Goal: Communication & Community: Share content

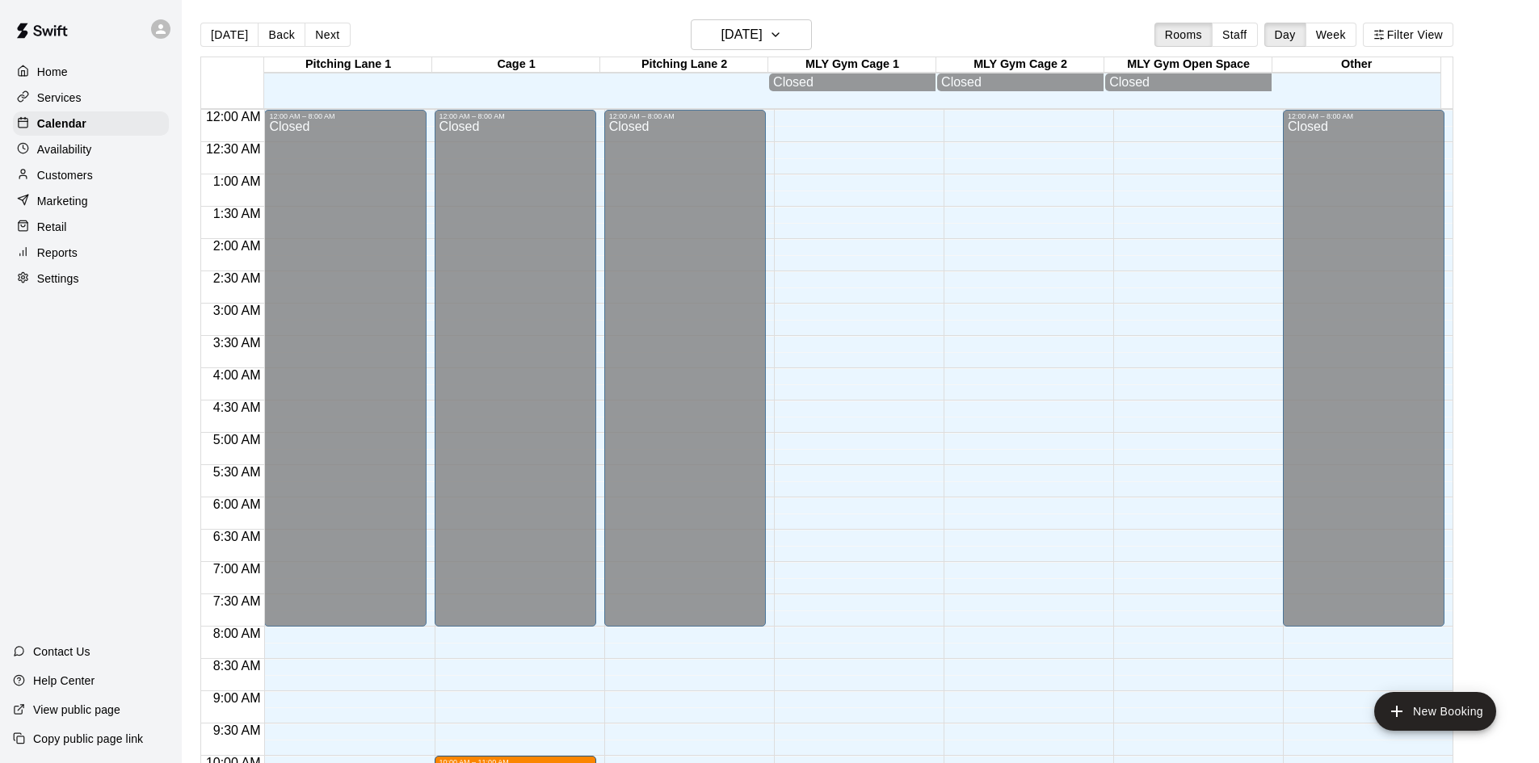
scroll to position [828, 0]
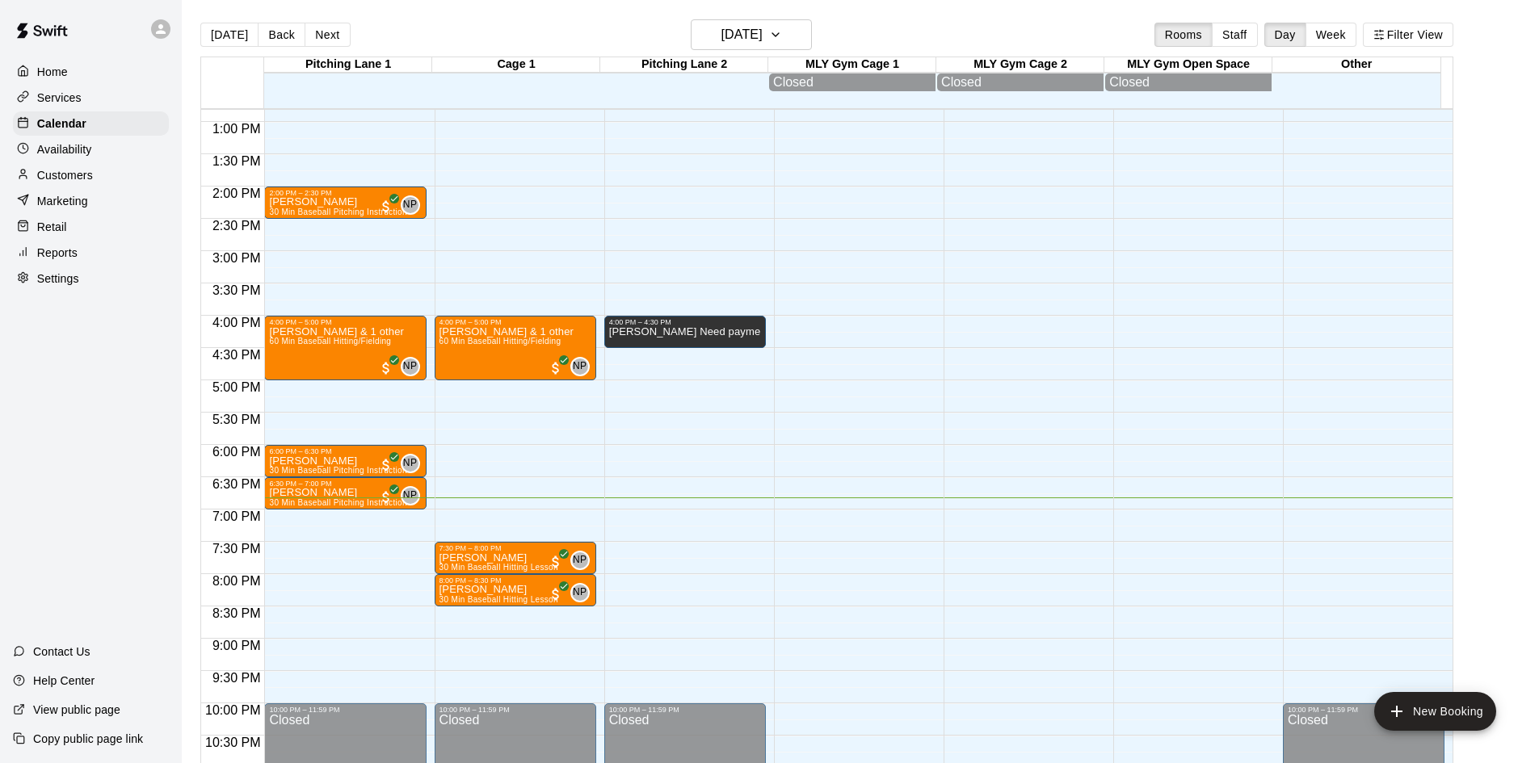
click at [256, 315] on div at bounding box center [232, 311] width 63 height 9
drag, startPoint x: 224, startPoint y: 302, endPoint x: 23, endPoint y: 142, distance: 256.3
click at [23, 142] on div "Availability" at bounding box center [91, 149] width 156 height 24
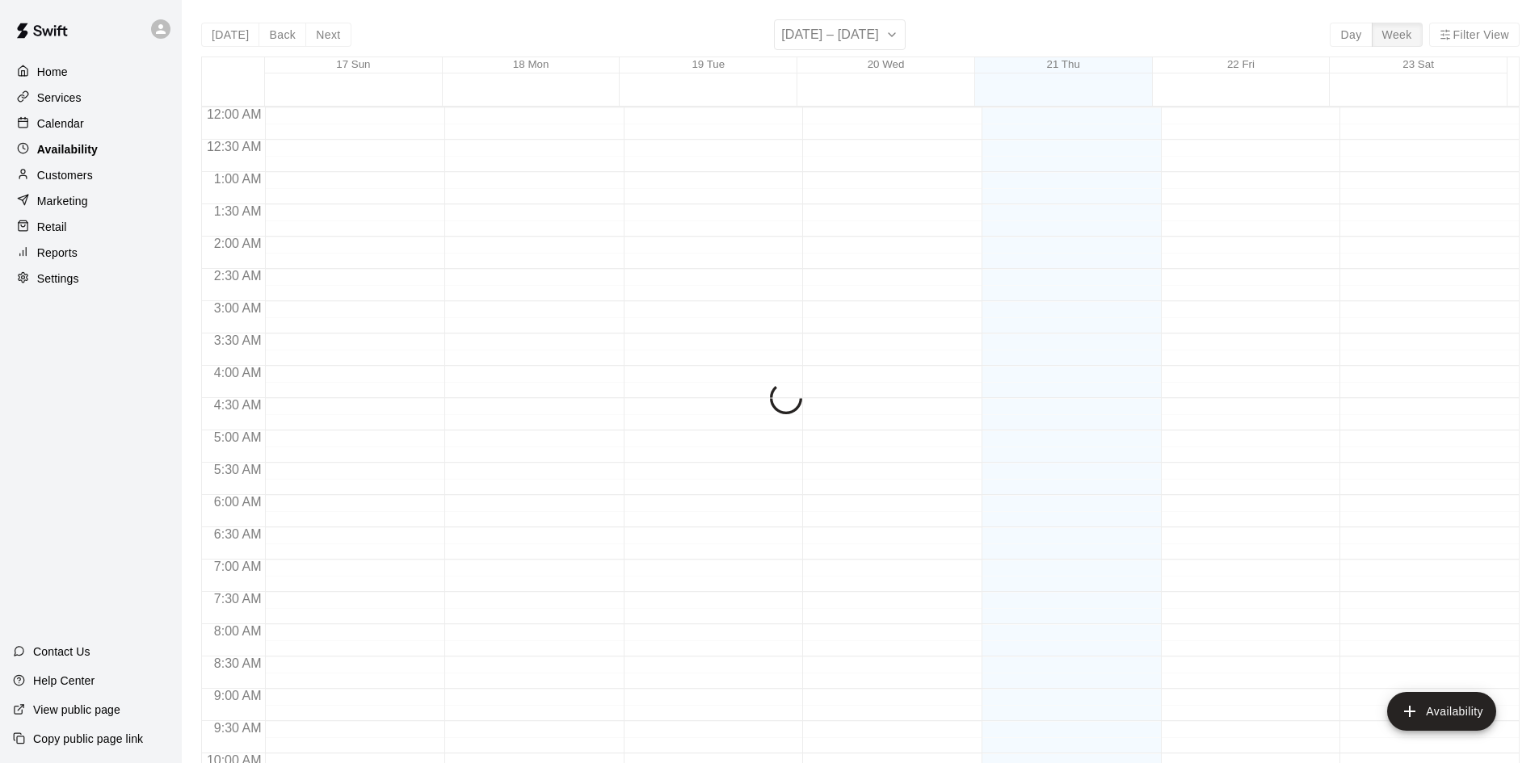
scroll to position [877, 0]
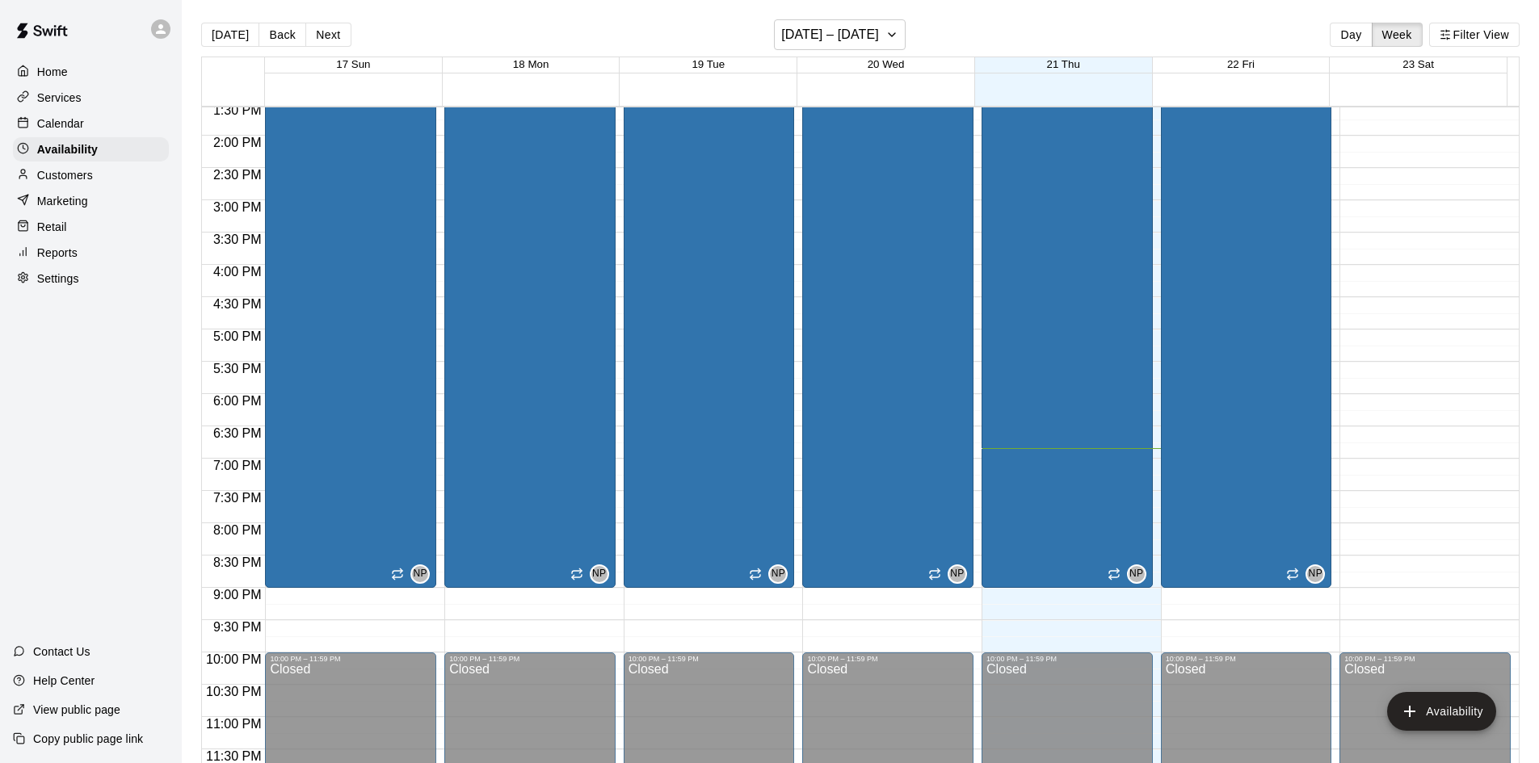
click at [65, 179] on p "Customers" at bounding box center [65, 175] width 56 height 16
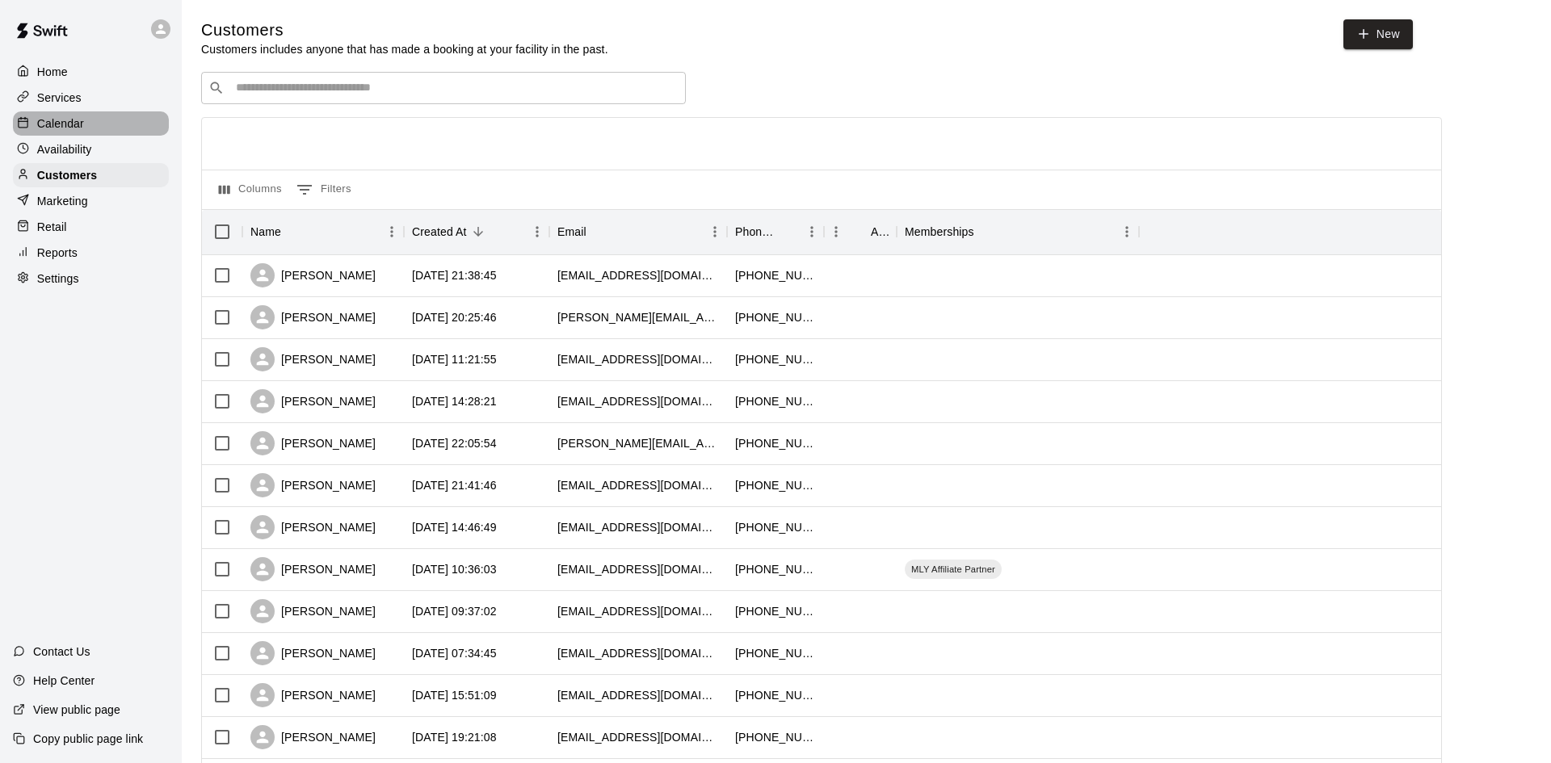
click at [65, 121] on p "Calendar" at bounding box center [60, 124] width 47 height 16
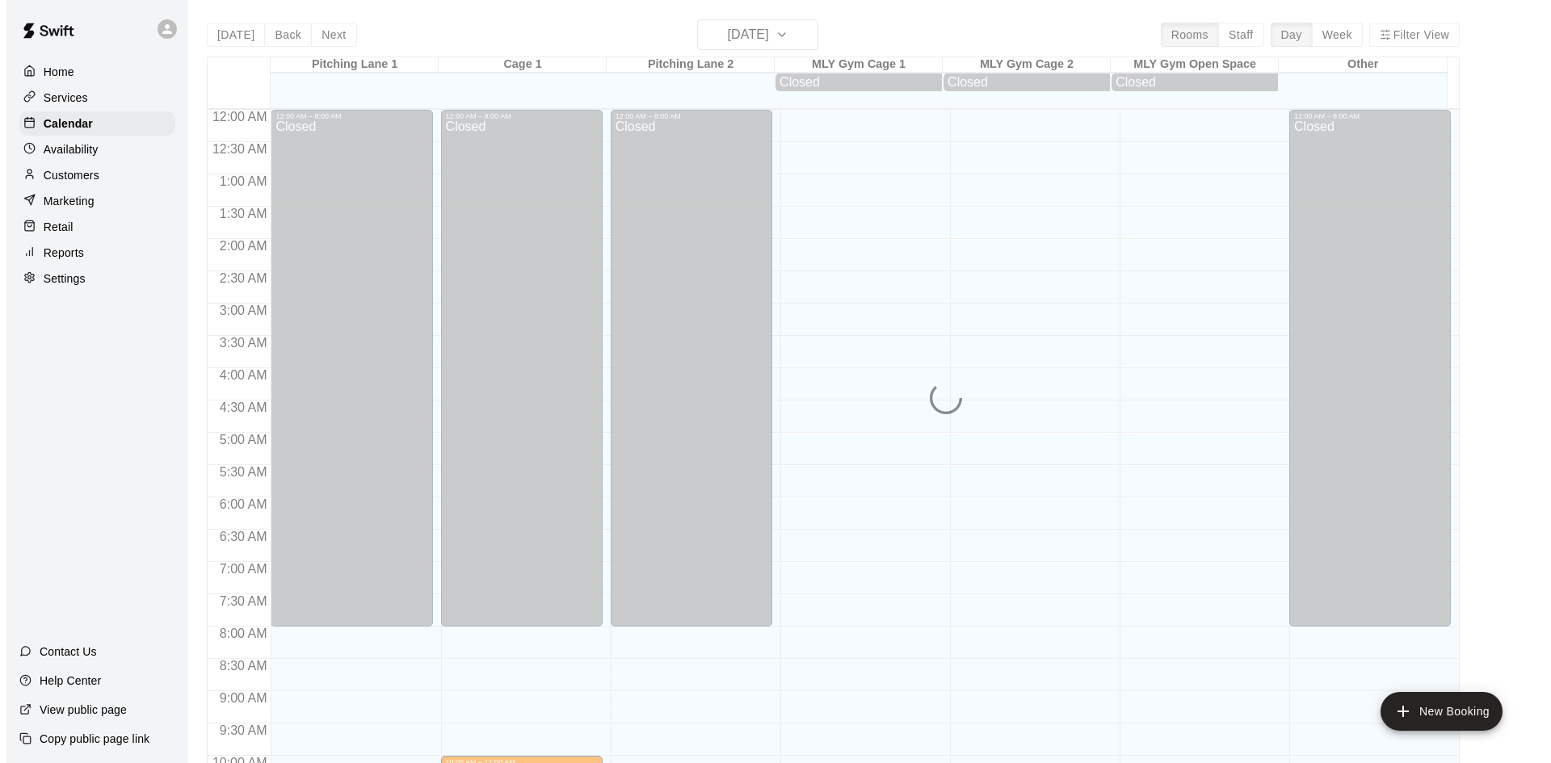
scroll to position [828, 0]
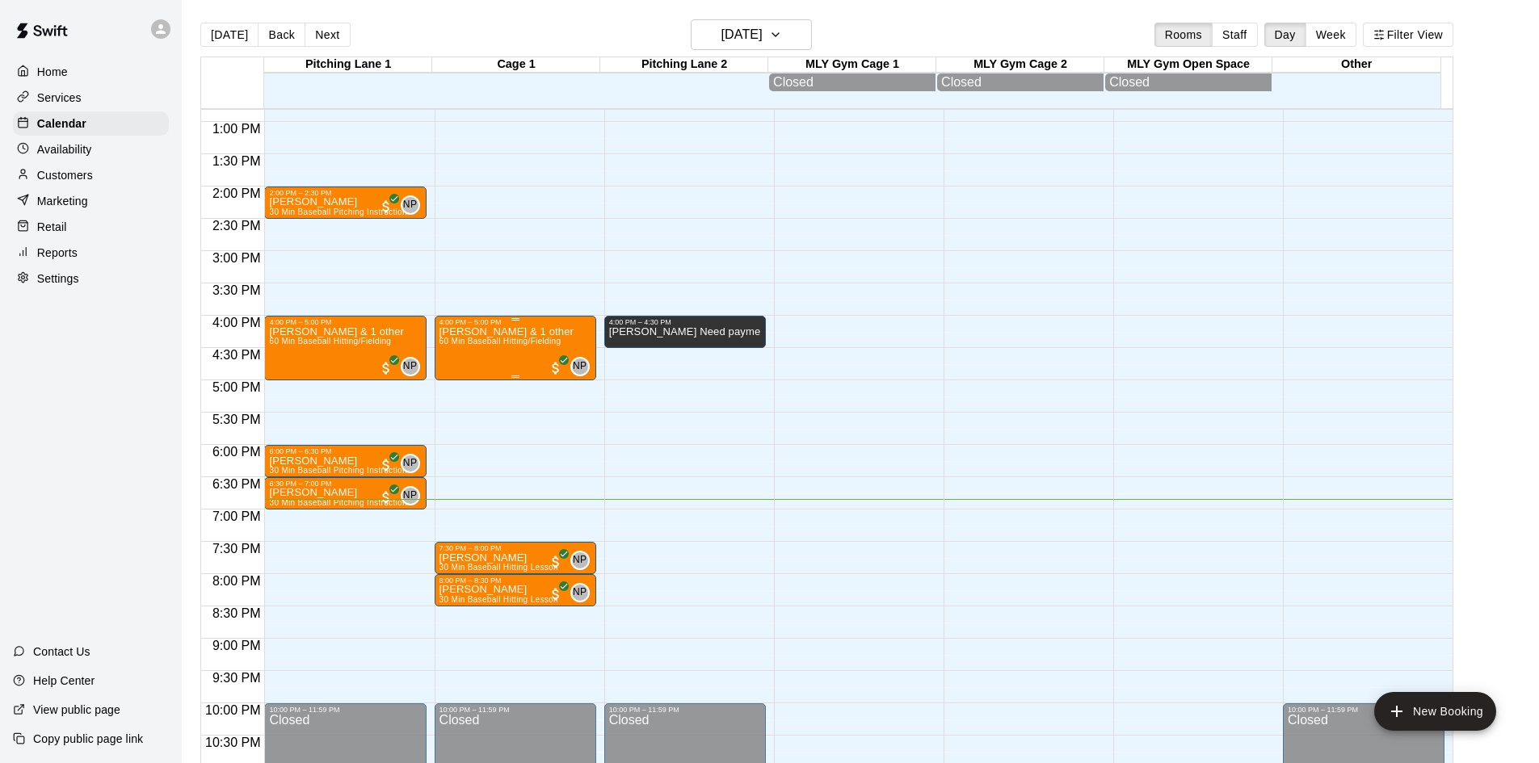
click at [510, 365] on div "[PERSON_NAME] & 1 other 60 Min Baseball Hitting/Fielding" at bounding box center [506, 707] width 134 height 763
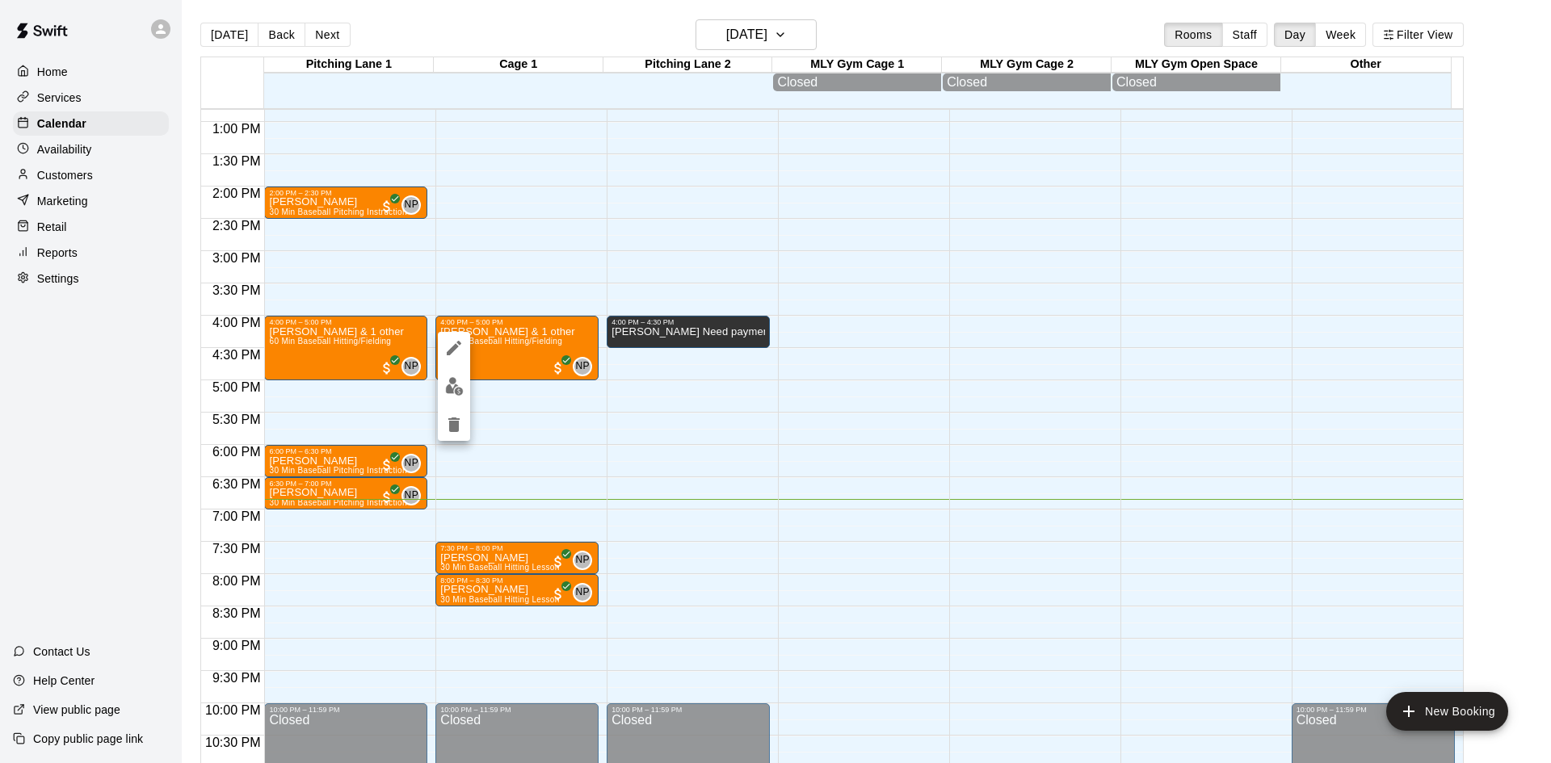
click at [460, 384] on img "edit" at bounding box center [454, 386] width 19 height 19
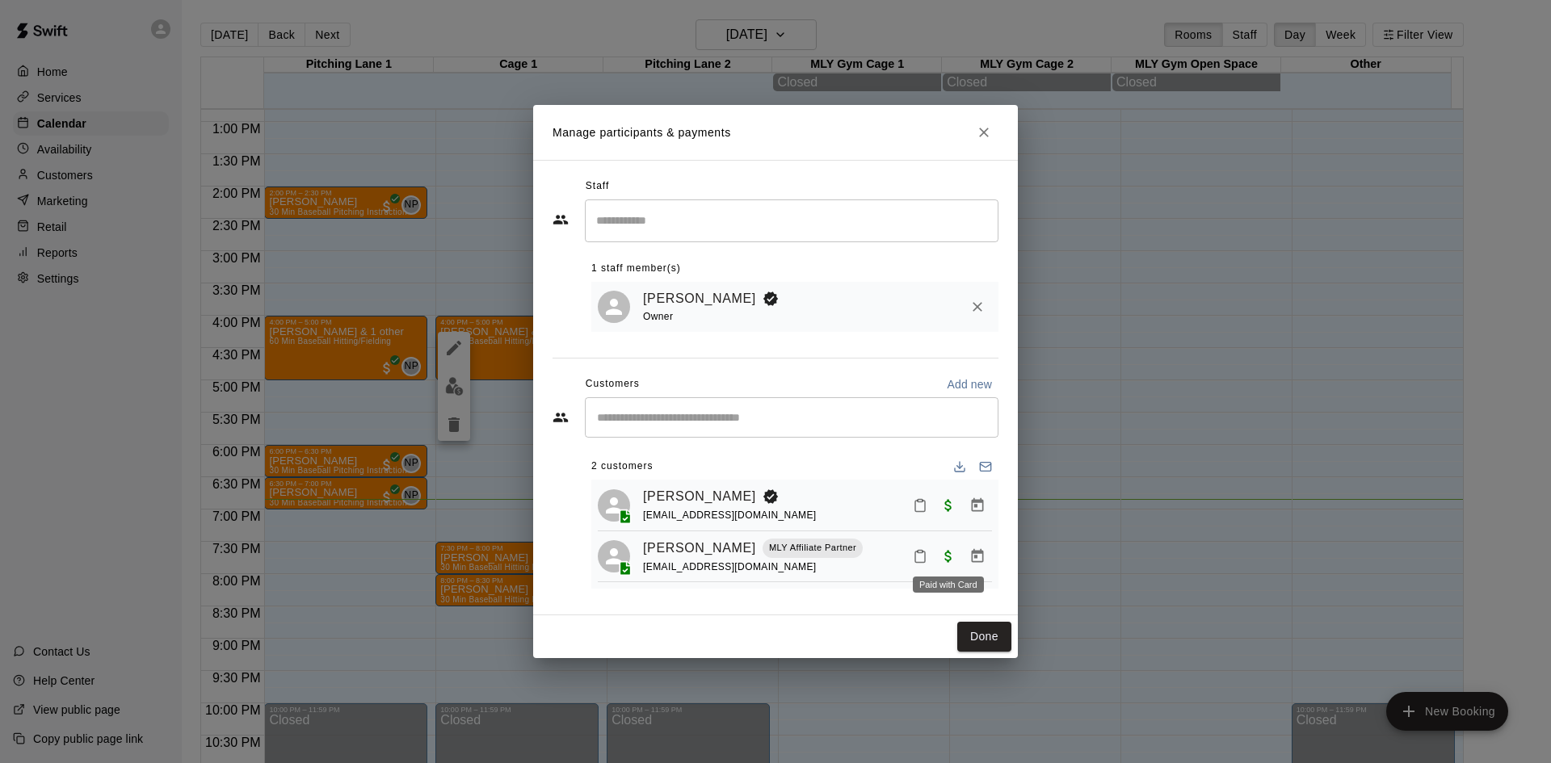
click at [944, 557] on span "Paid with Card" at bounding box center [948, 555] width 29 height 14
click at [944, 561] on span "Paid with Card" at bounding box center [948, 555] width 29 height 14
click at [977, 382] on p "Add new" at bounding box center [969, 384] width 45 height 16
select select "**"
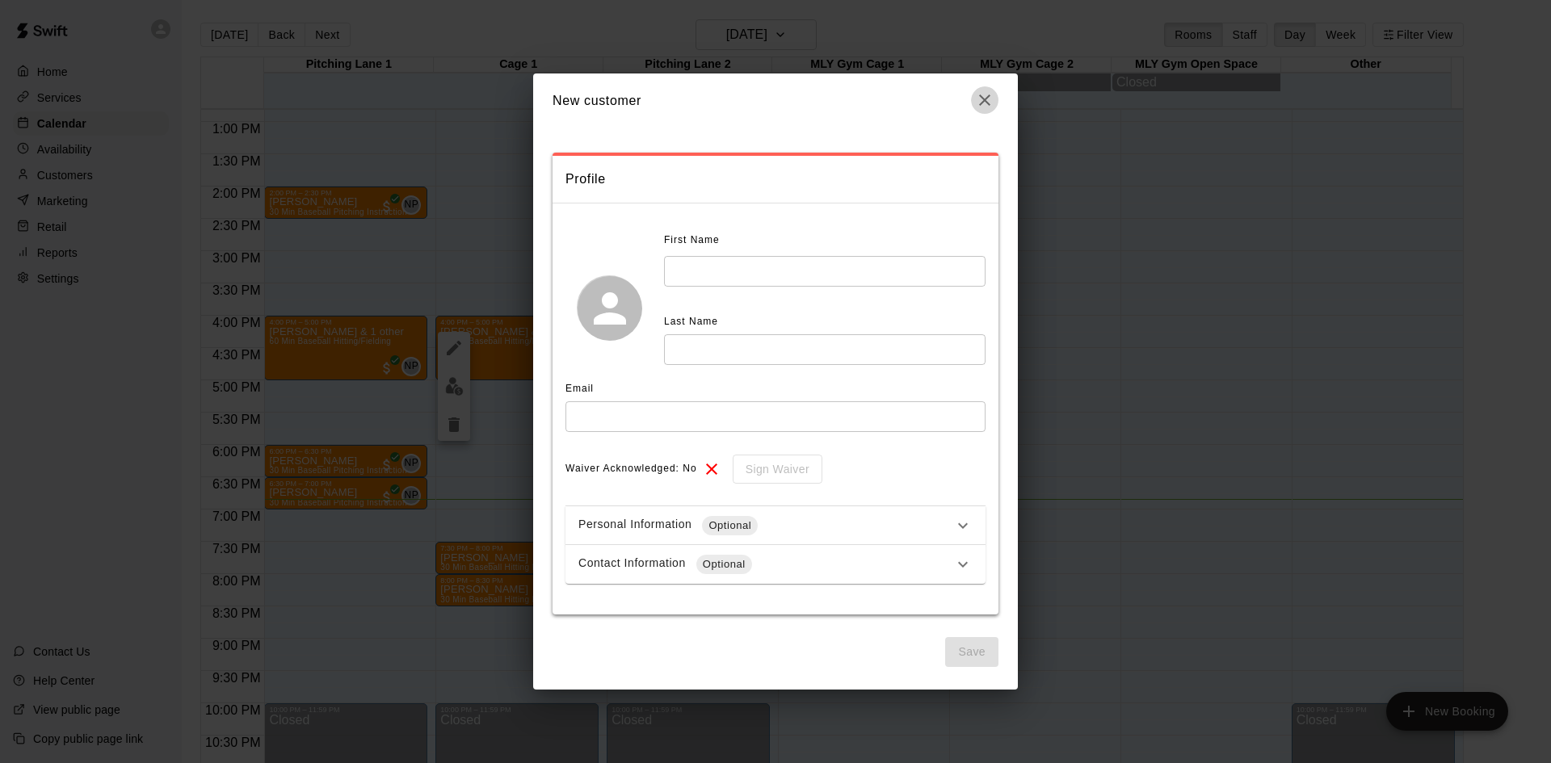
click at [981, 97] on icon "button" at bounding box center [984, 100] width 11 height 11
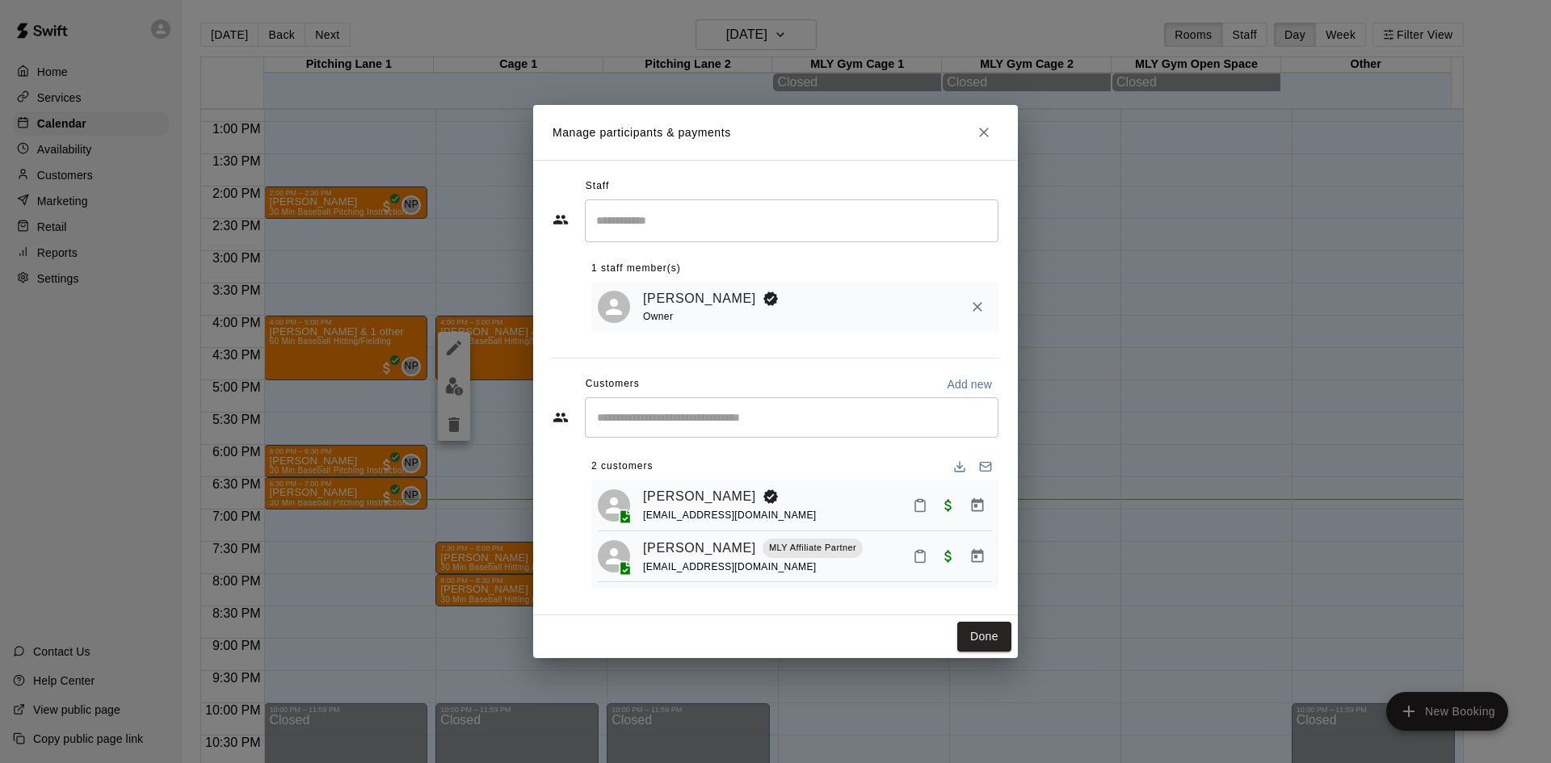
click at [814, 420] on input "Start typing to search customers..." at bounding box center [791, 418] width 399 height 16
type input "*"
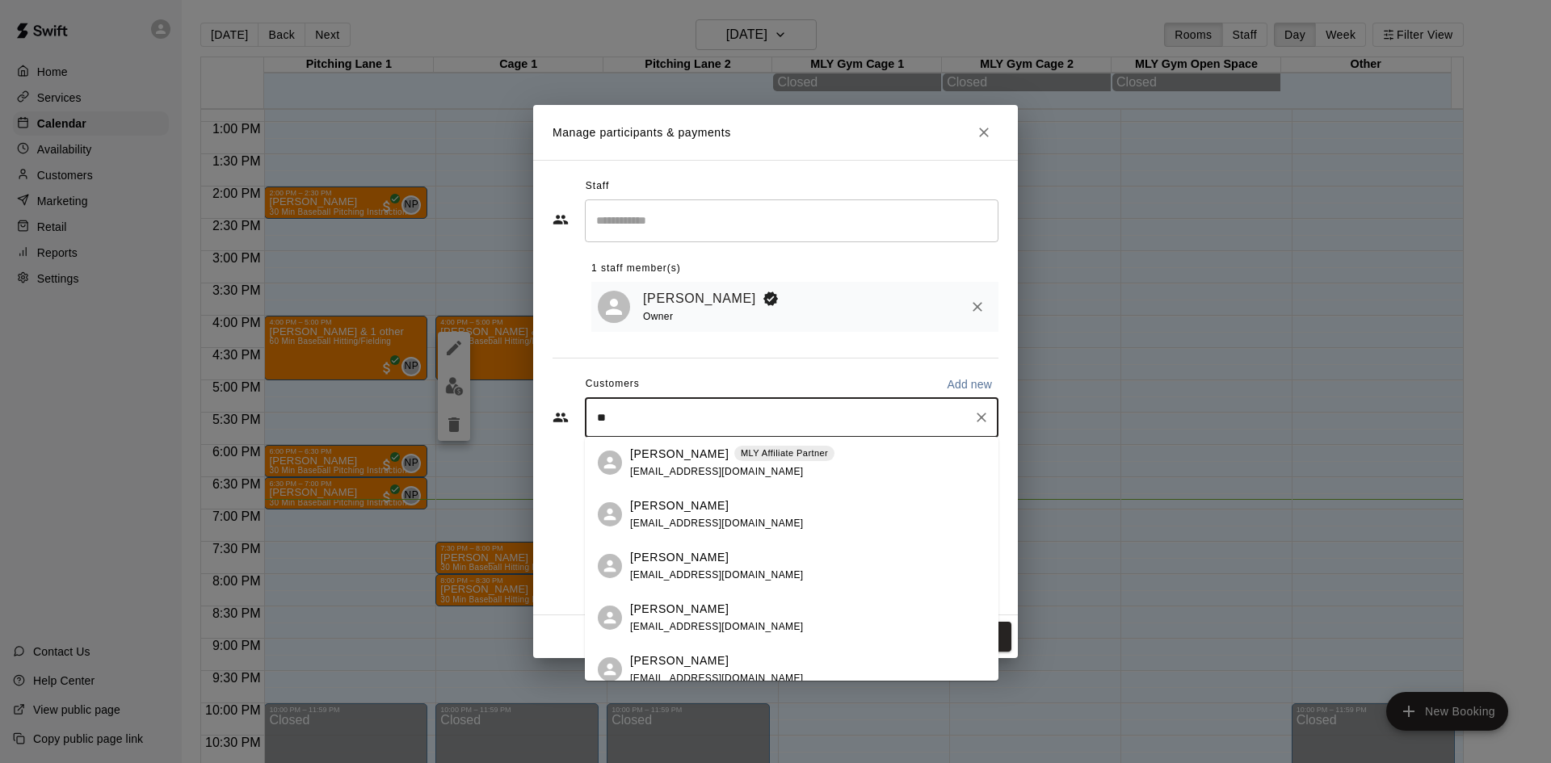
type input "***"
click at [844, 461] on div "[PERSON_NAME] MLY Affiliate Partner [EMAIL_ADDRESS][DOMAIN_NAME]" at bounding box center [807, 463] width 355 height 35
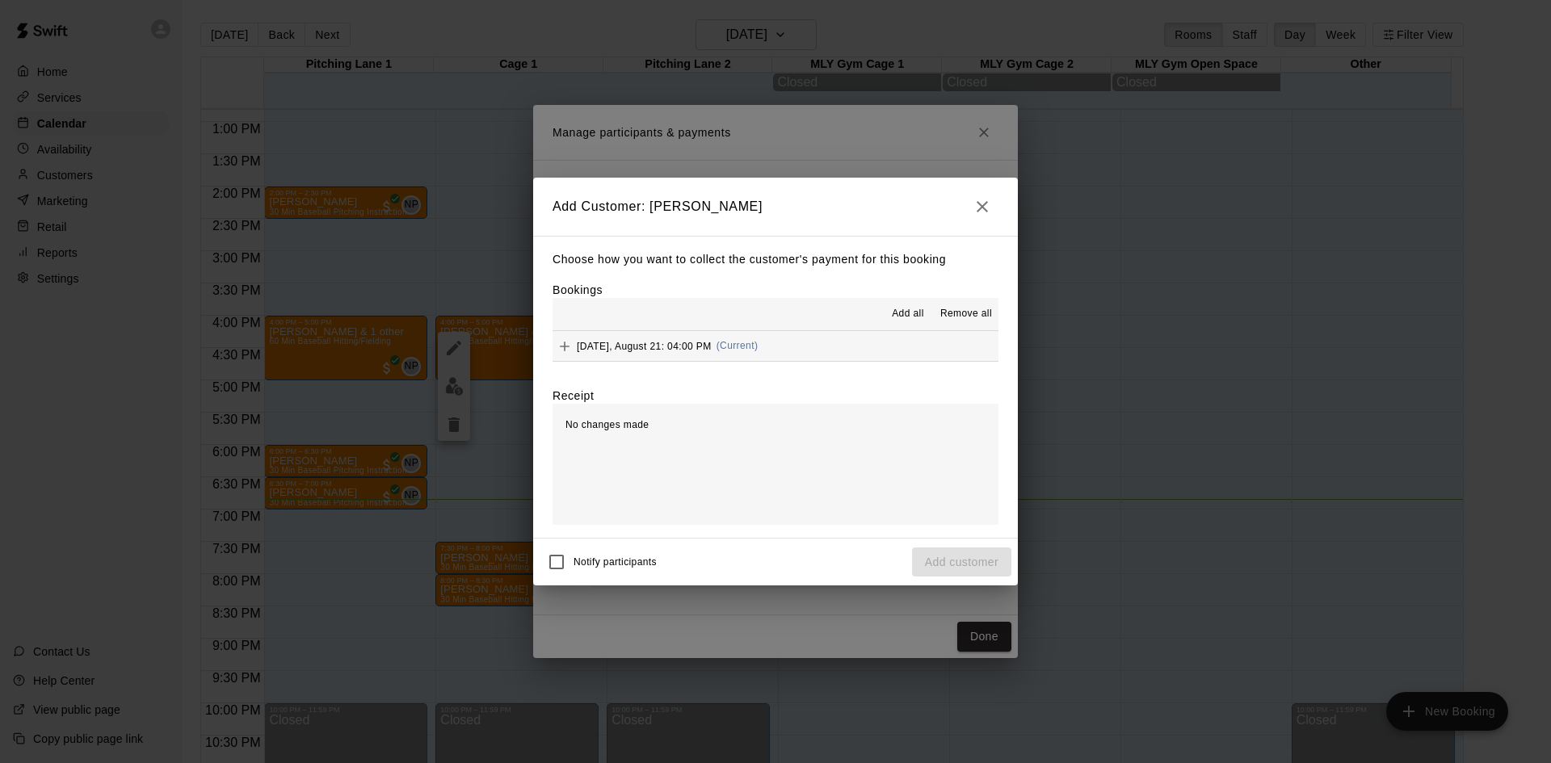
click at [915, 309] on span "Add all" at bounding box center [908, 314] width 32 height 16
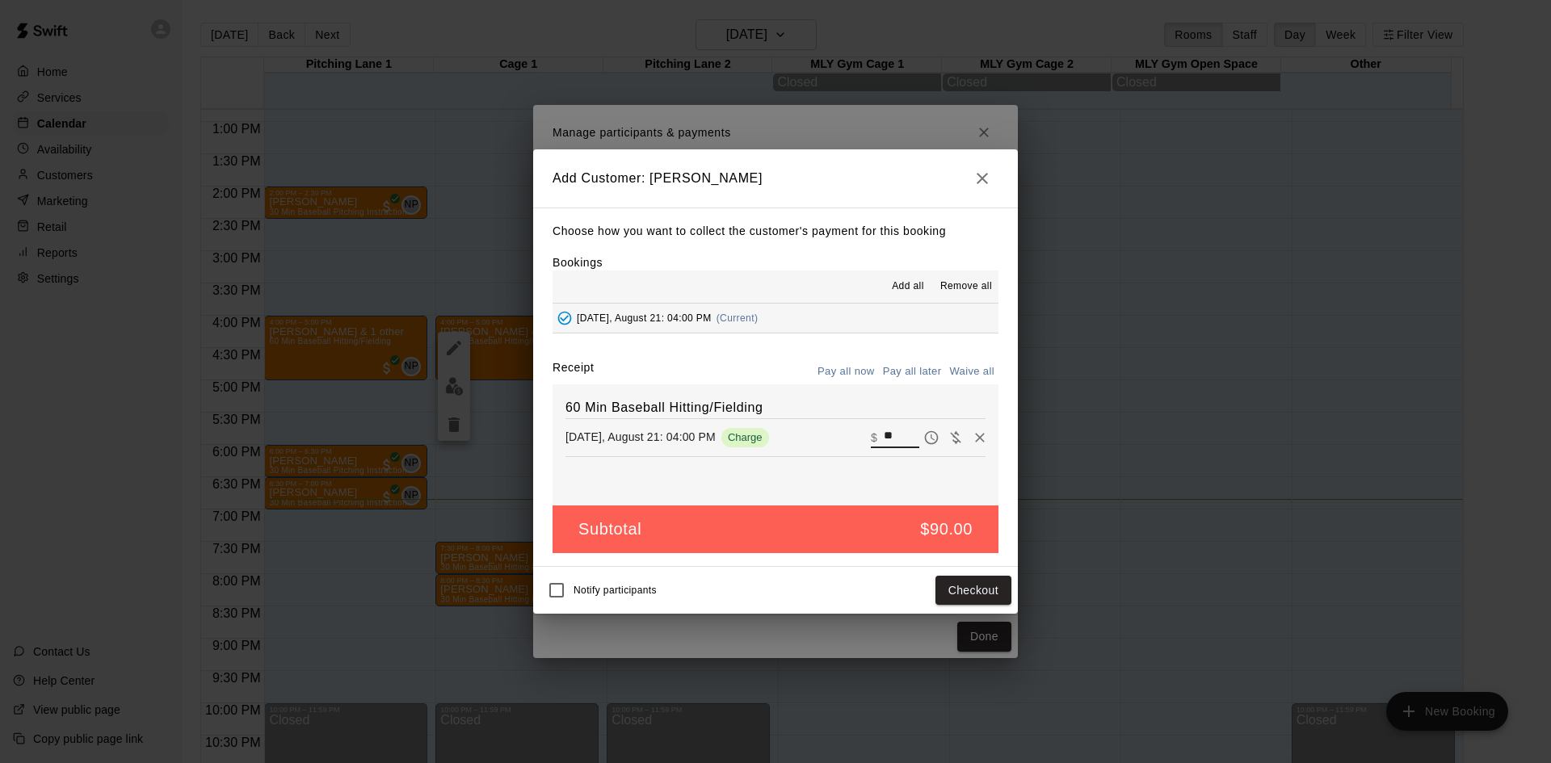
drag, startPoint x: 893, startPoint y: 433, endPoint x: 837, endPoint y: 434, distance: 55.7
click at [838, 434] on div "[DATE], August 21: 04:00 PM Charge ​ $ **" at bounding box center [775, 438] width 420 height 24
type input "**"
click at [988, 597] on button "Checkout" at bounding box center [973, 591] width 76 height 30
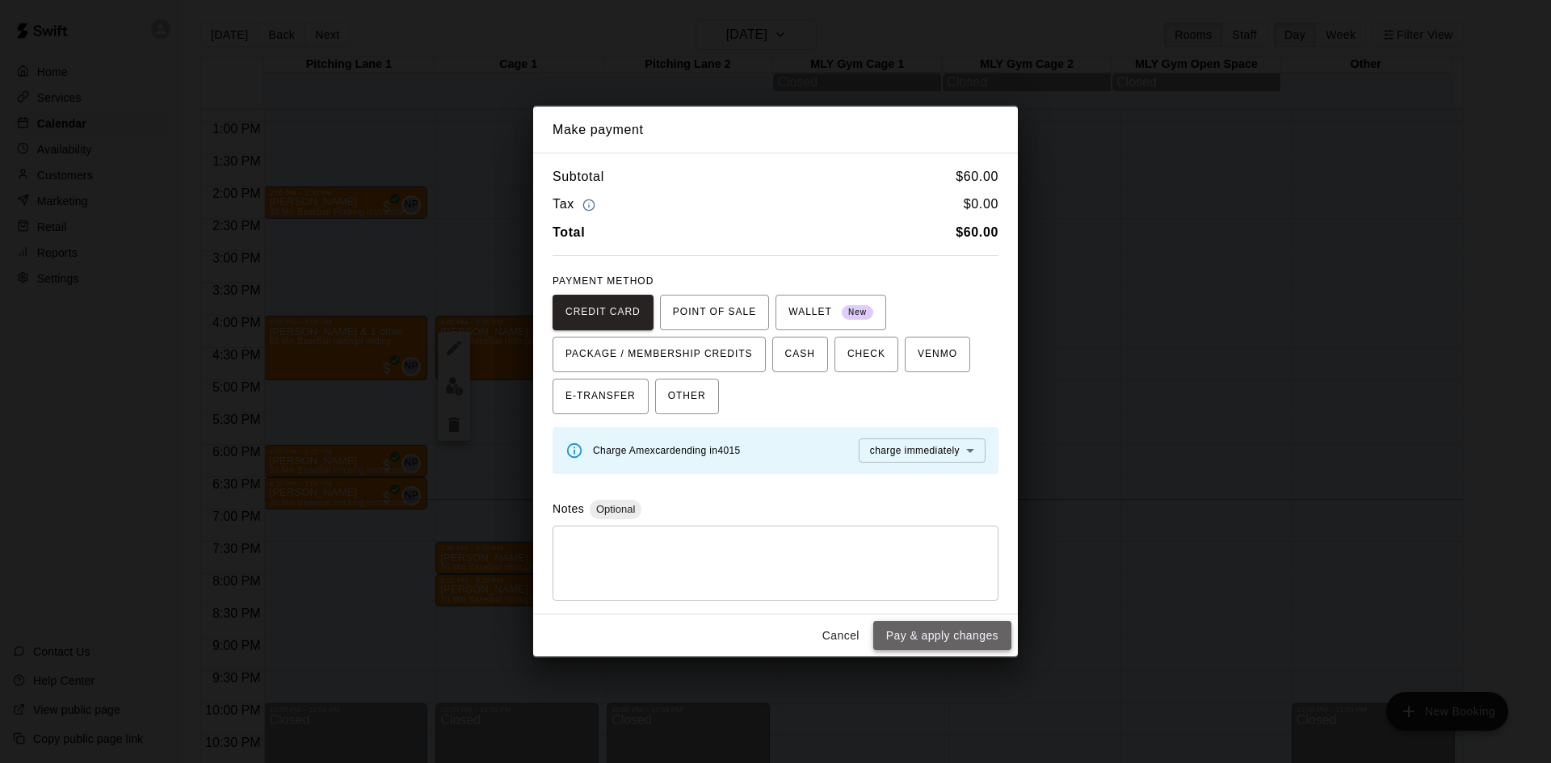
click at [949, 641] on button "Pay & apply changes" at bounding box center [942, 636] width 138 height 30
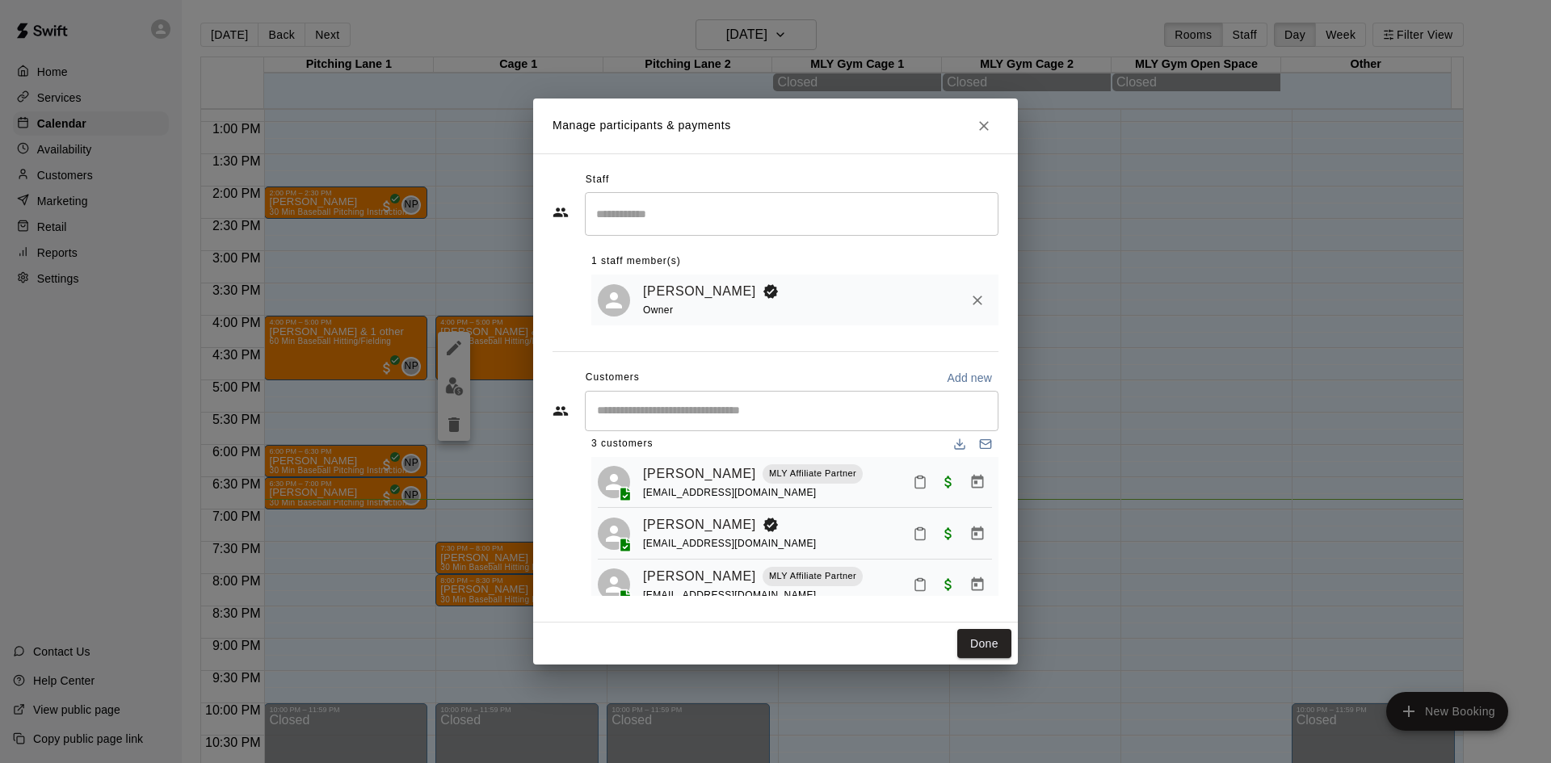
scroll to position [0, 0]
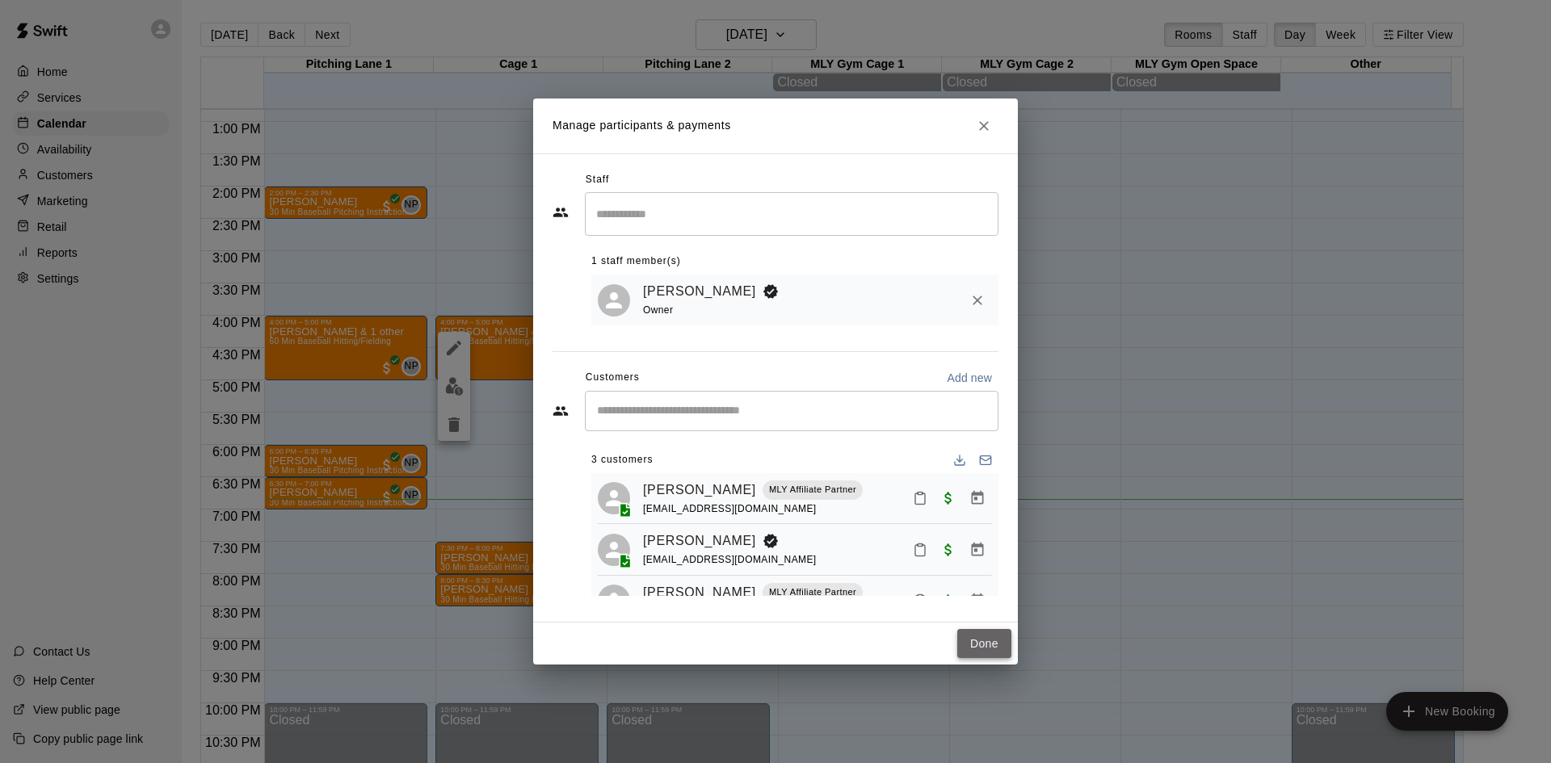
click at [985, 645] on button "Done" at bounding box center [984, 644] width 54 height 30
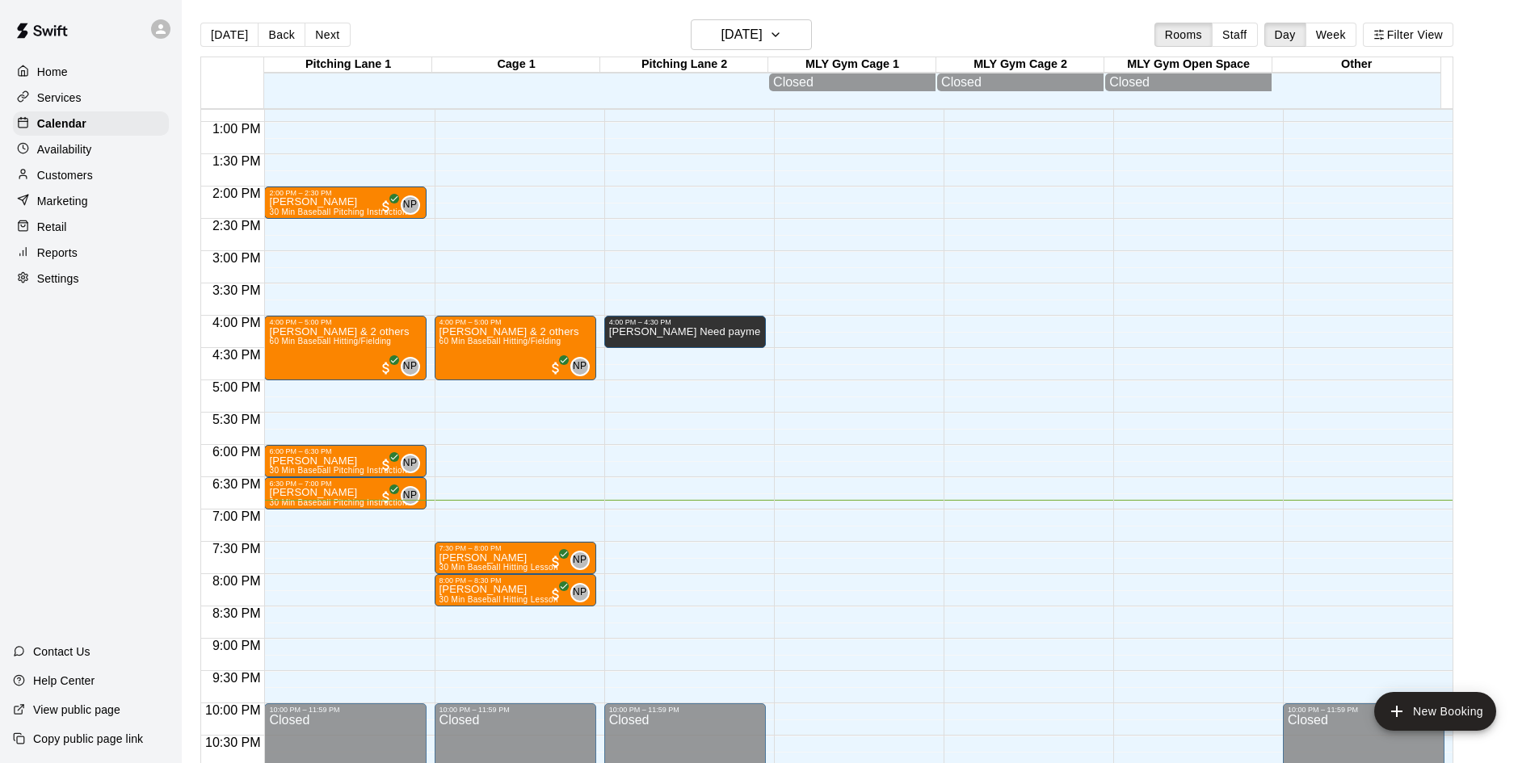
click at [73, 176] on p "Customers" at bounding box center [65, 175] width 56 height 16
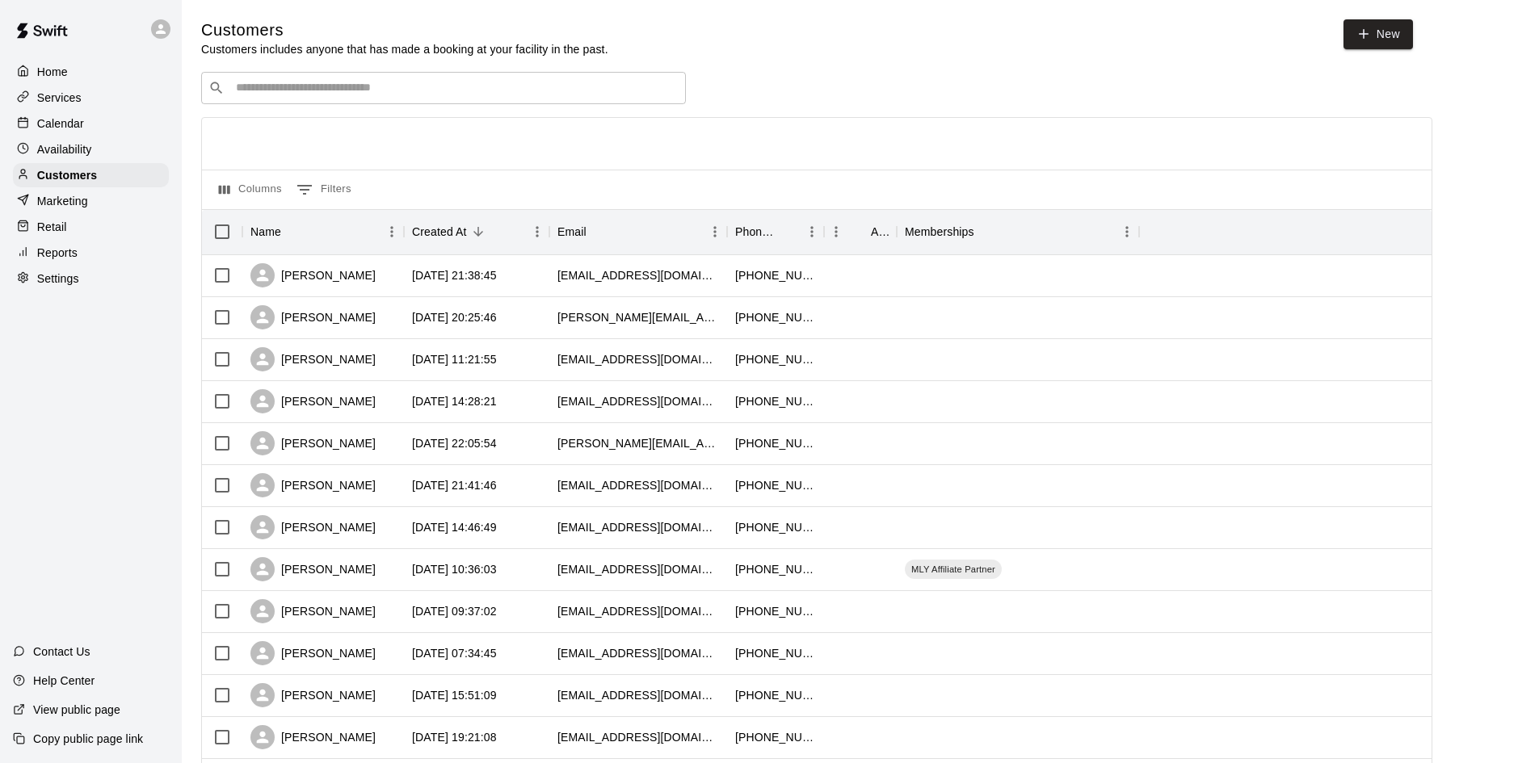
click at [70, 204] on p "Marketing" at bounding box center [62, 201] width 51 height 16
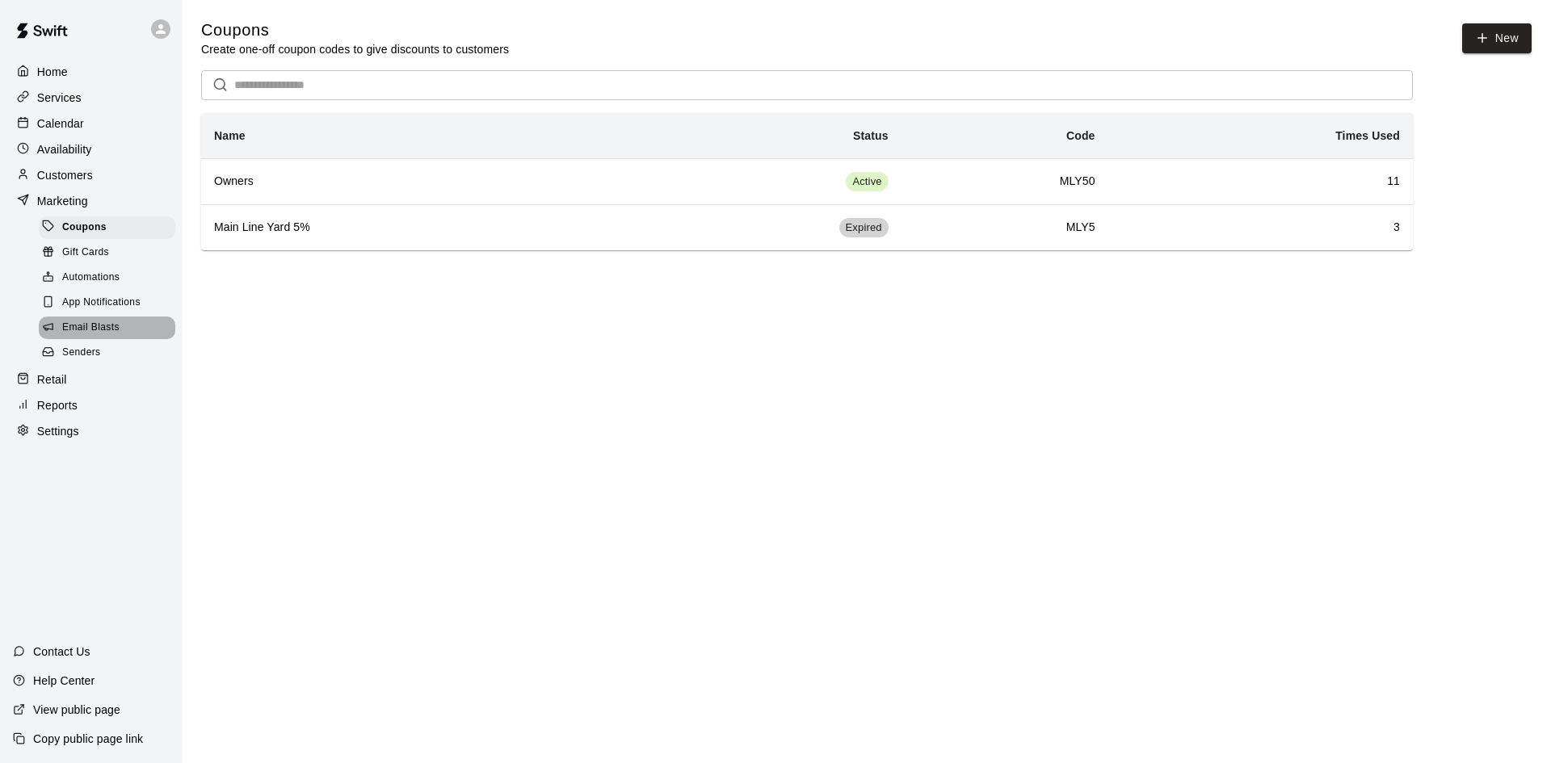
click at [85, 331] on span "Email Blasts" at bounding box center [90, 328] width 57 height 16
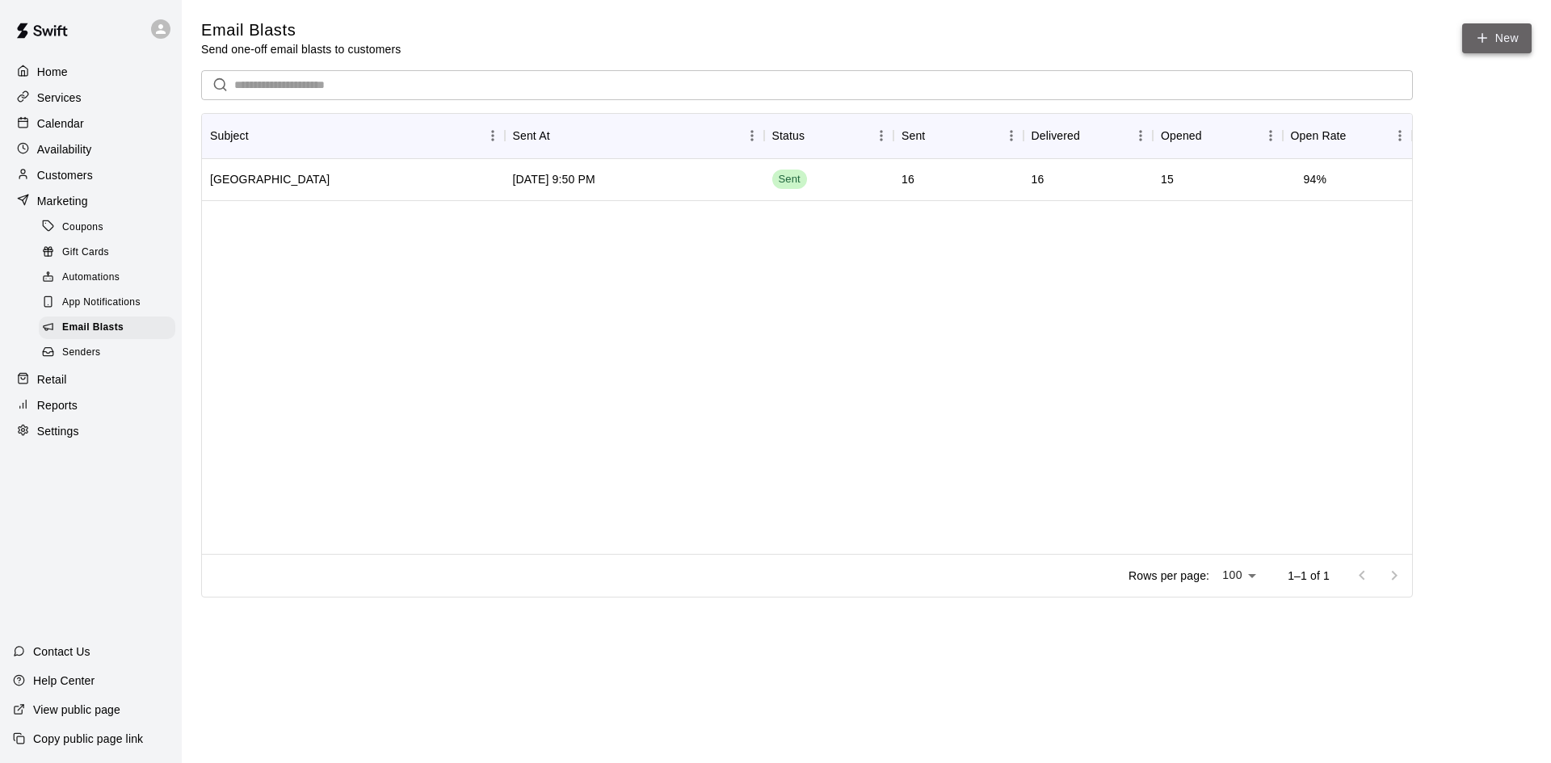
click at [1489, 41] on icon at bounding box center [1482, 38] width 15 height 15
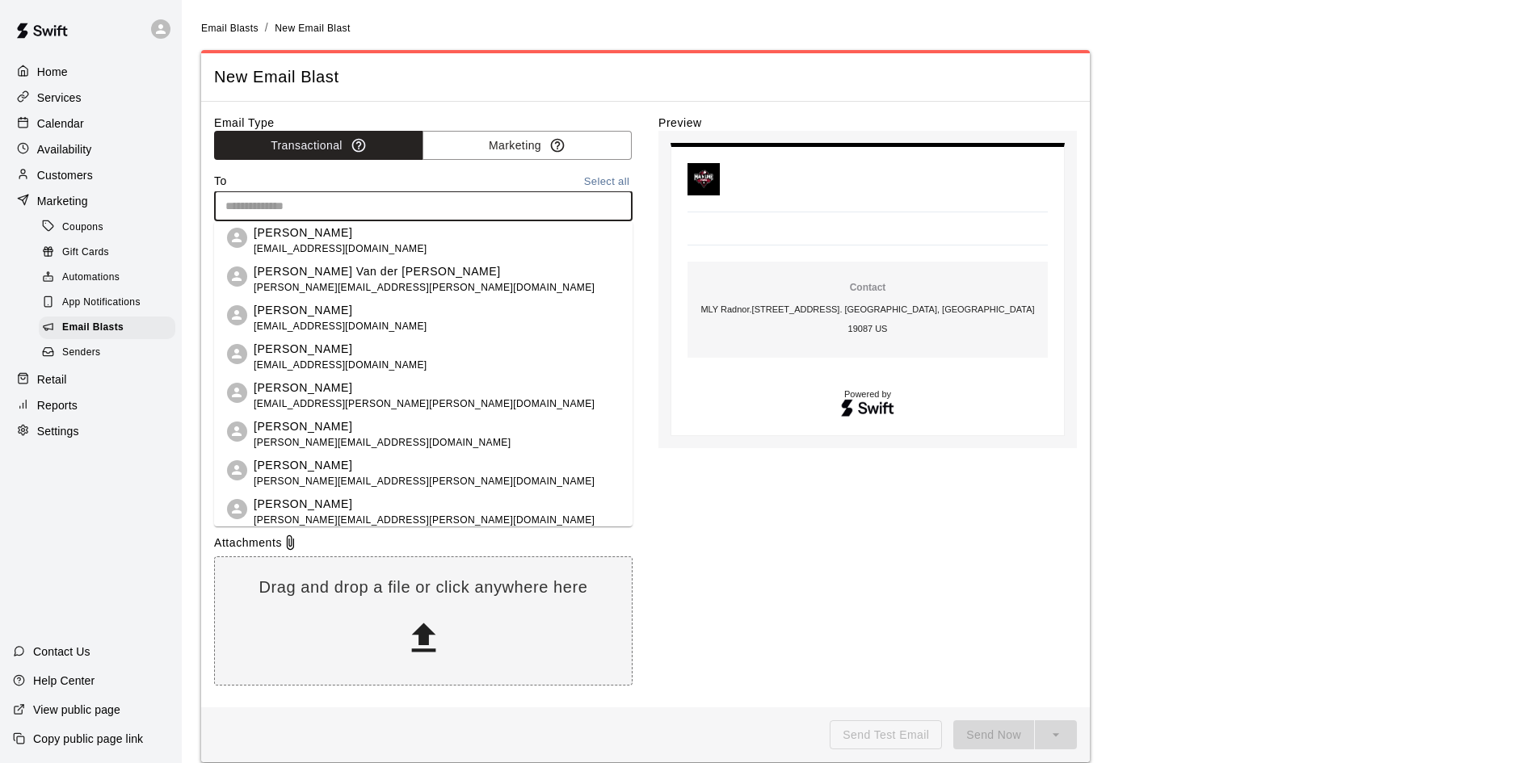
click at [333, 204] on input "text" at bounding box center [422, 206] width 406 height 20
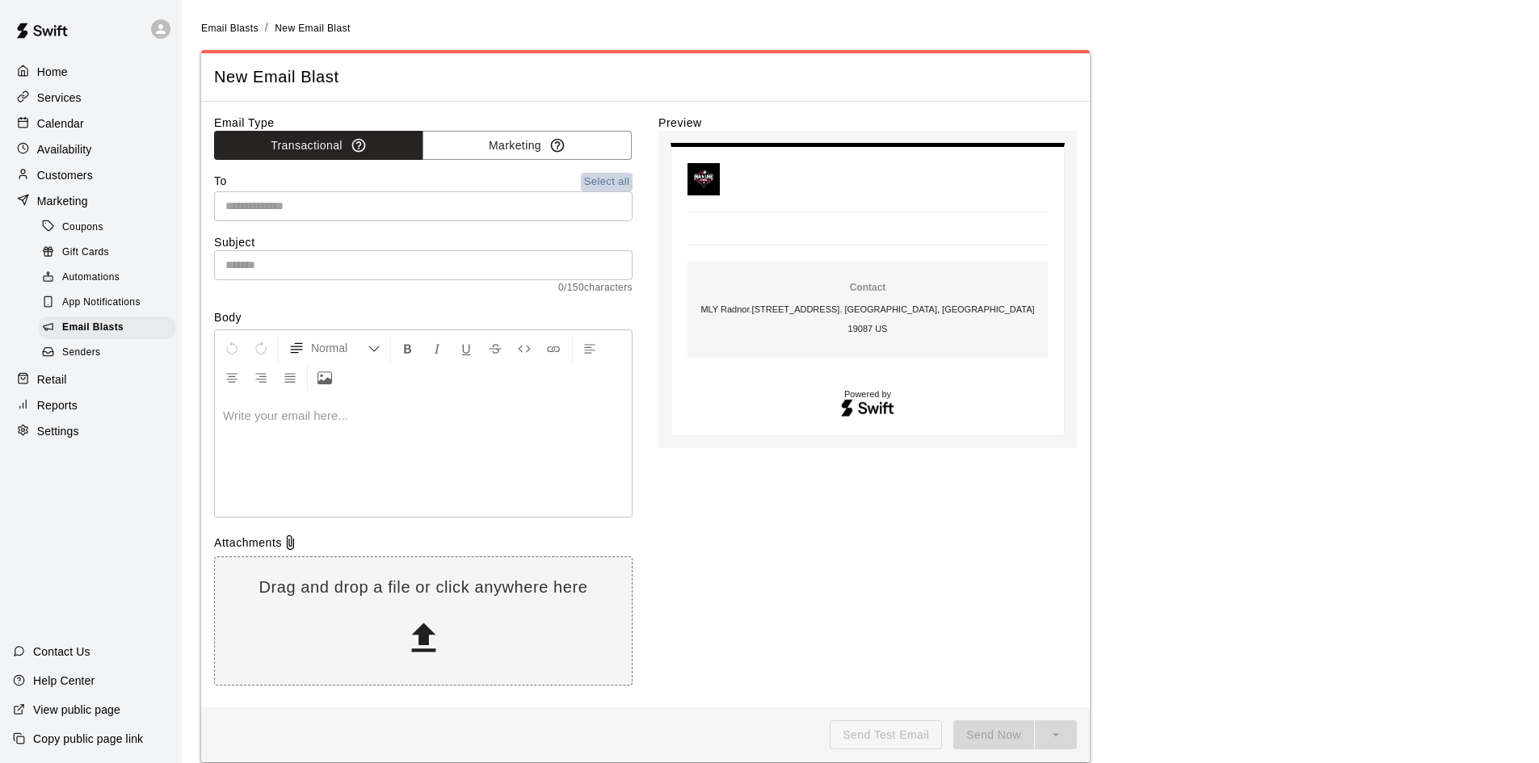
click at [605, 178] on button "Select all" at bounding box center [607, 182] width 52 height 19
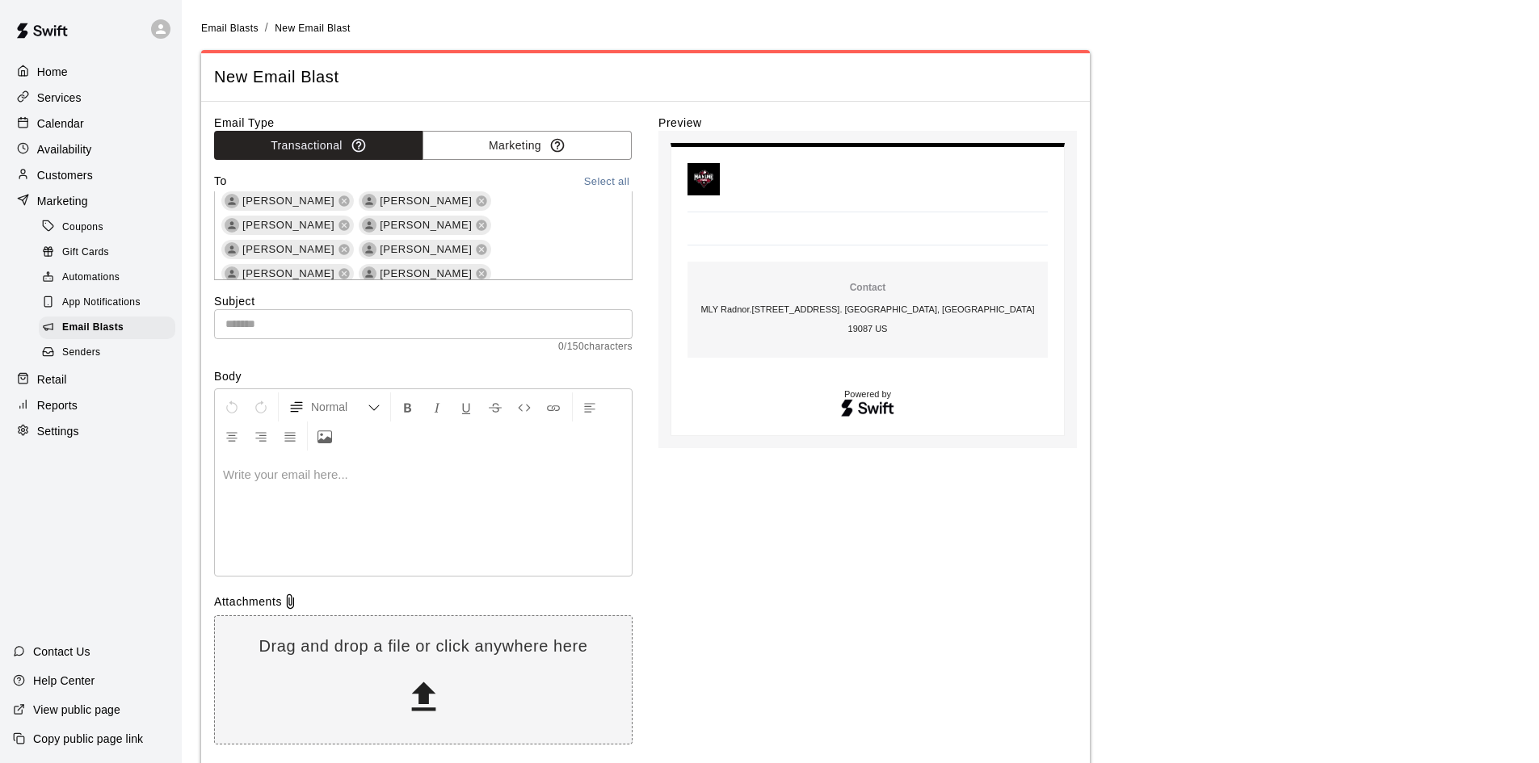
scroll to position [323, 0]
click at [410, 324] on input "text" at bounding box center [423, 324] width 418 height 30
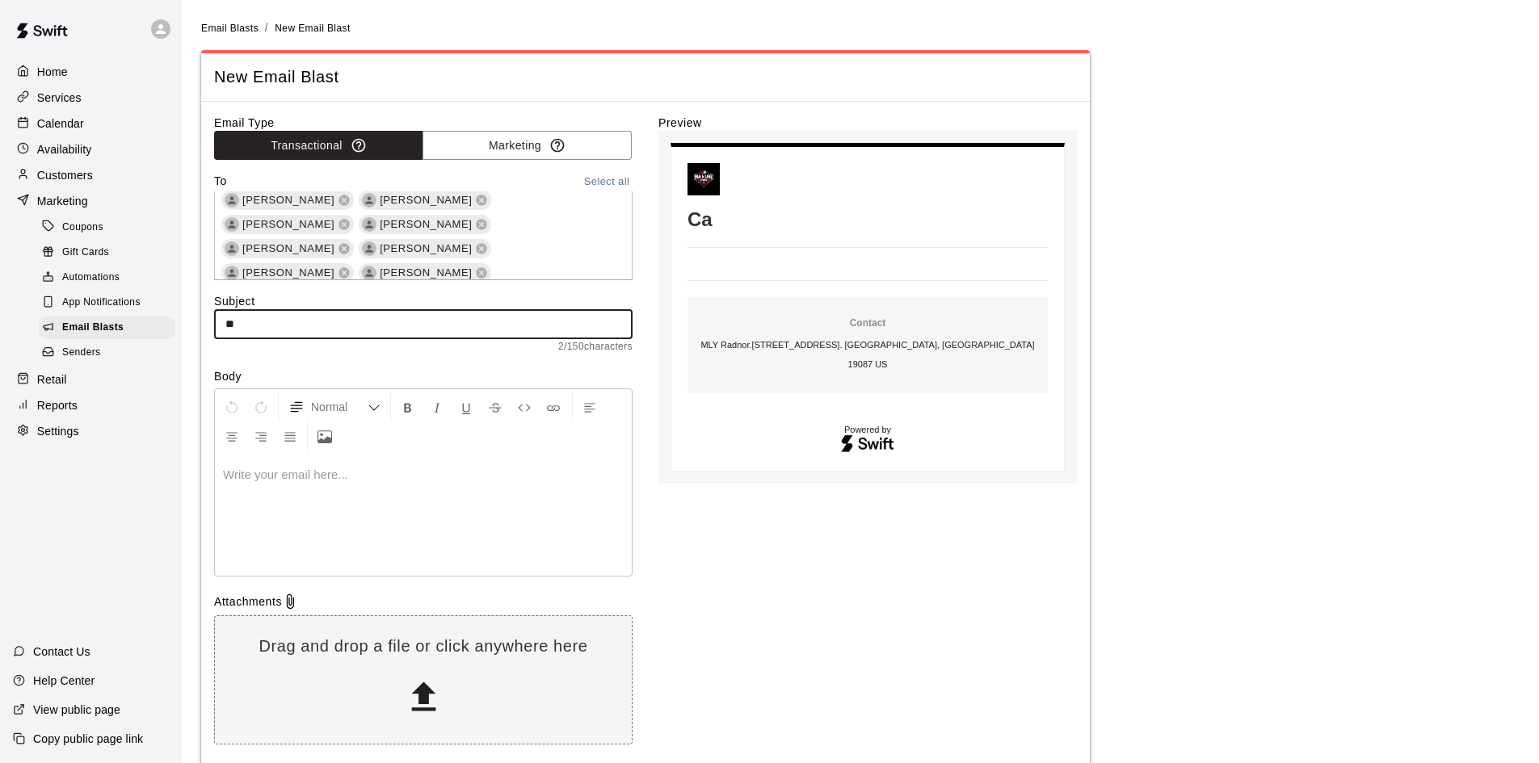
type input "*"
type input "**********"
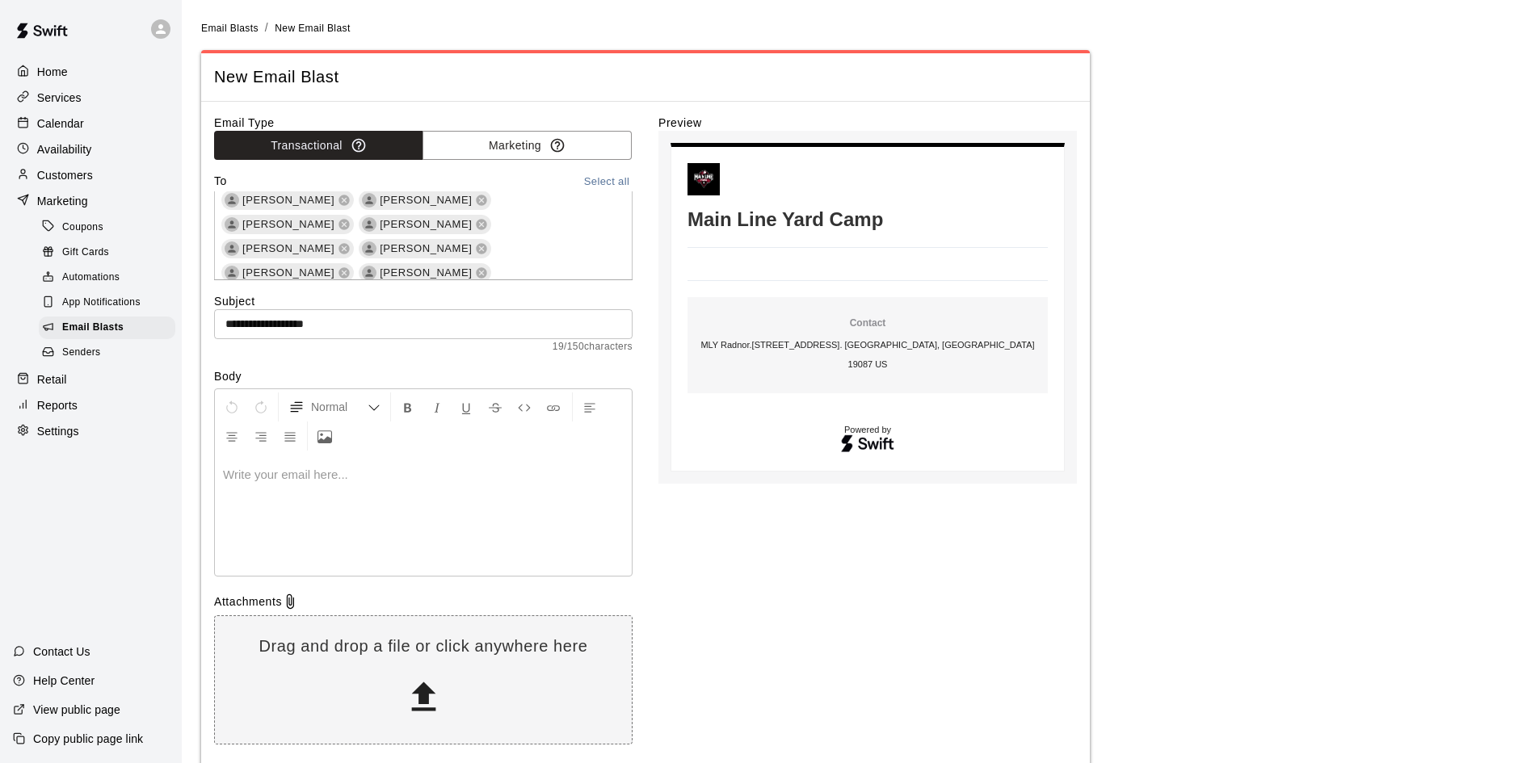
click at [362, 479] on p at bounding box center [423, 475] width 401 height 16
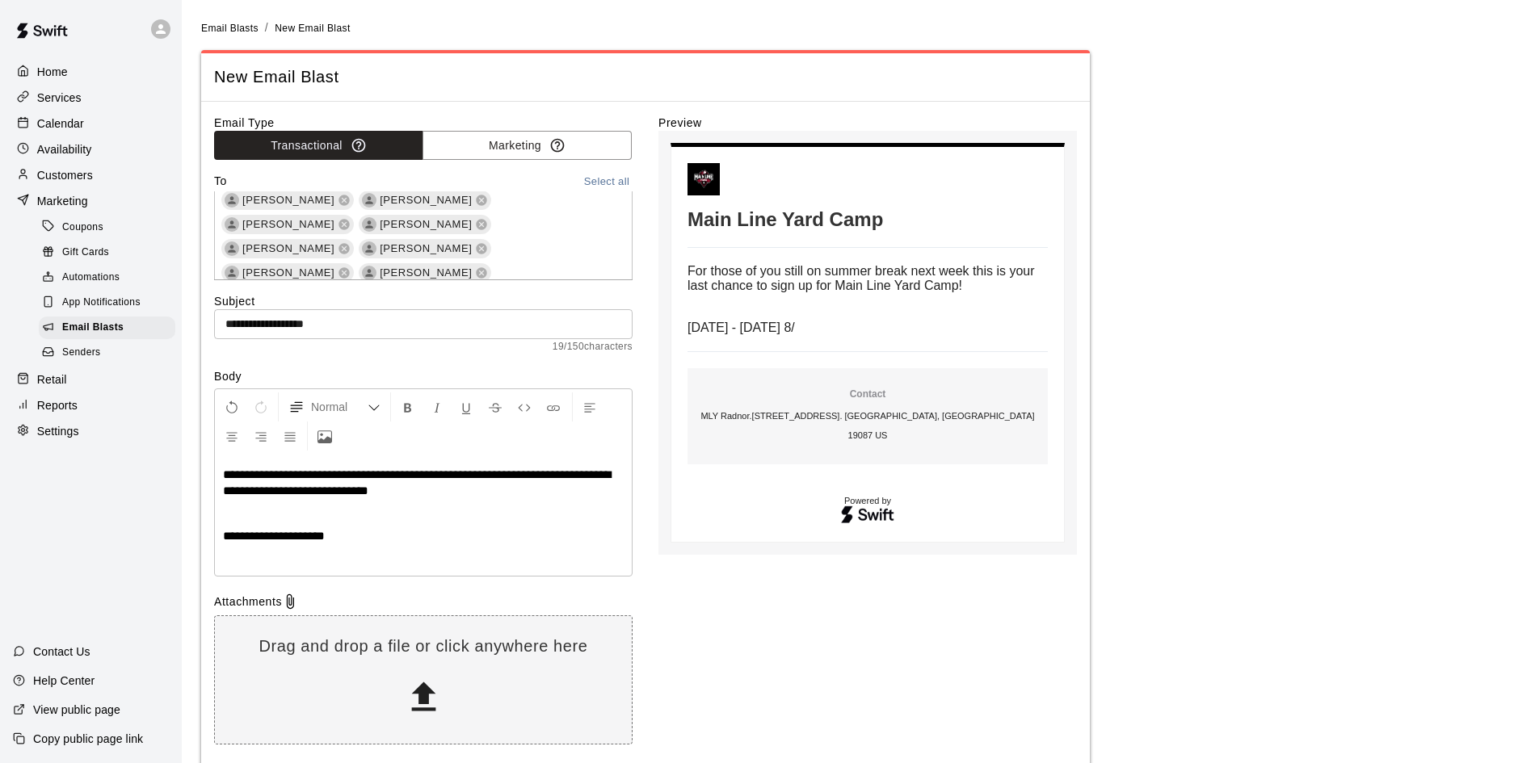
click at [363, 537] on p "**********" at bounding box center [423, 536] width 401 height 16
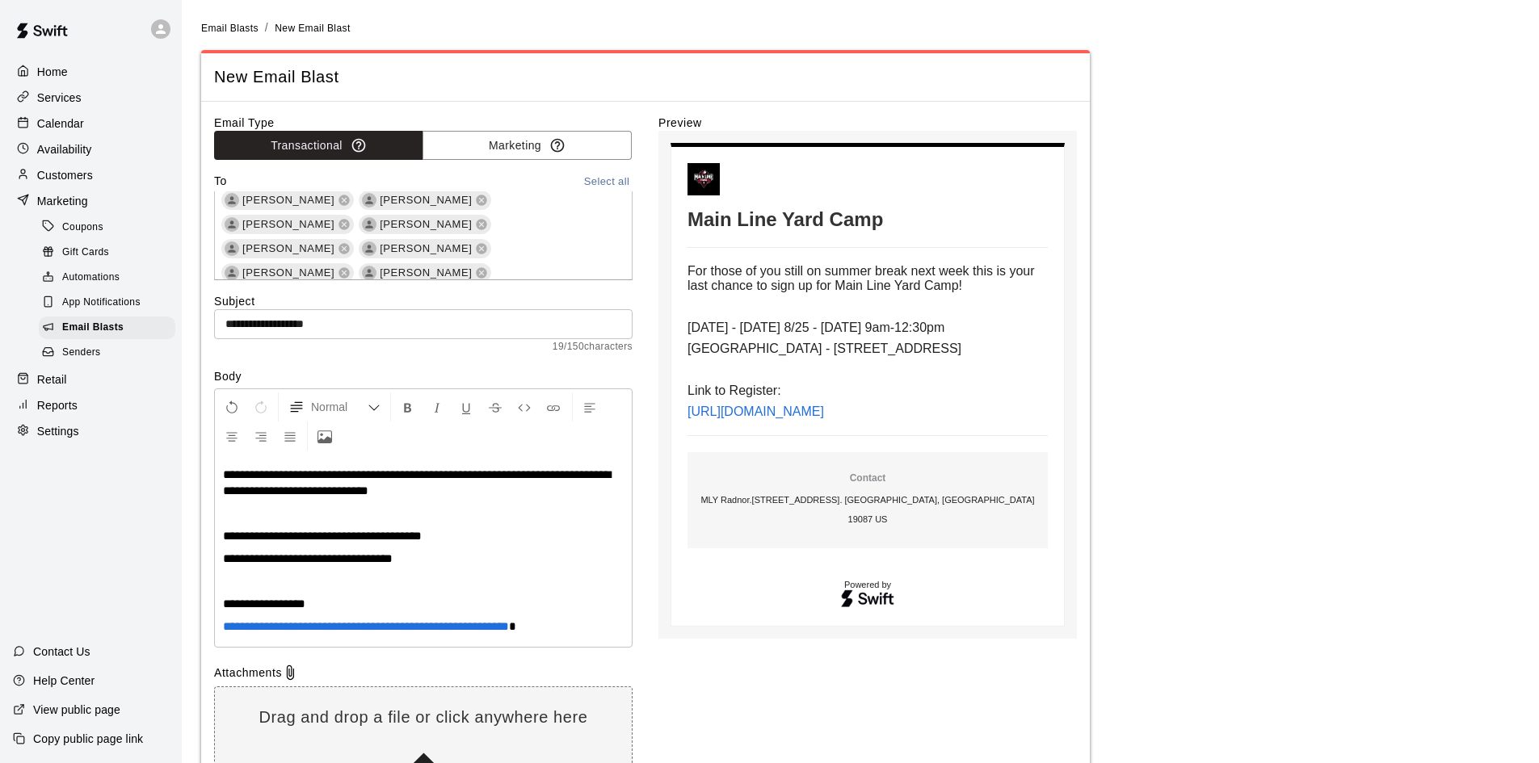
scroll to position [347, 0]
click at [432, 489] on p "**********" at bounding box center [423, 483] width 401 height 32
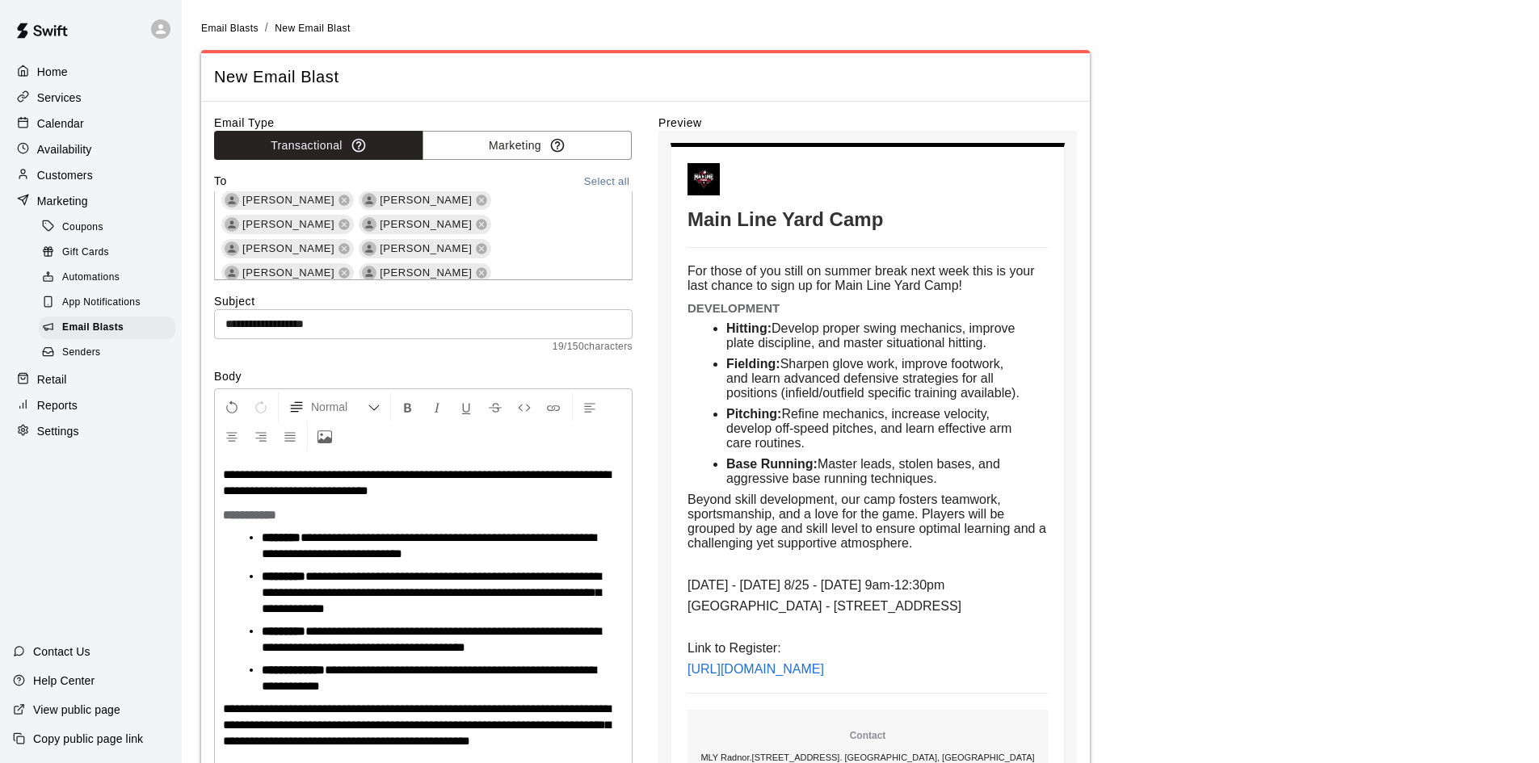
scroll to position [81, 0]
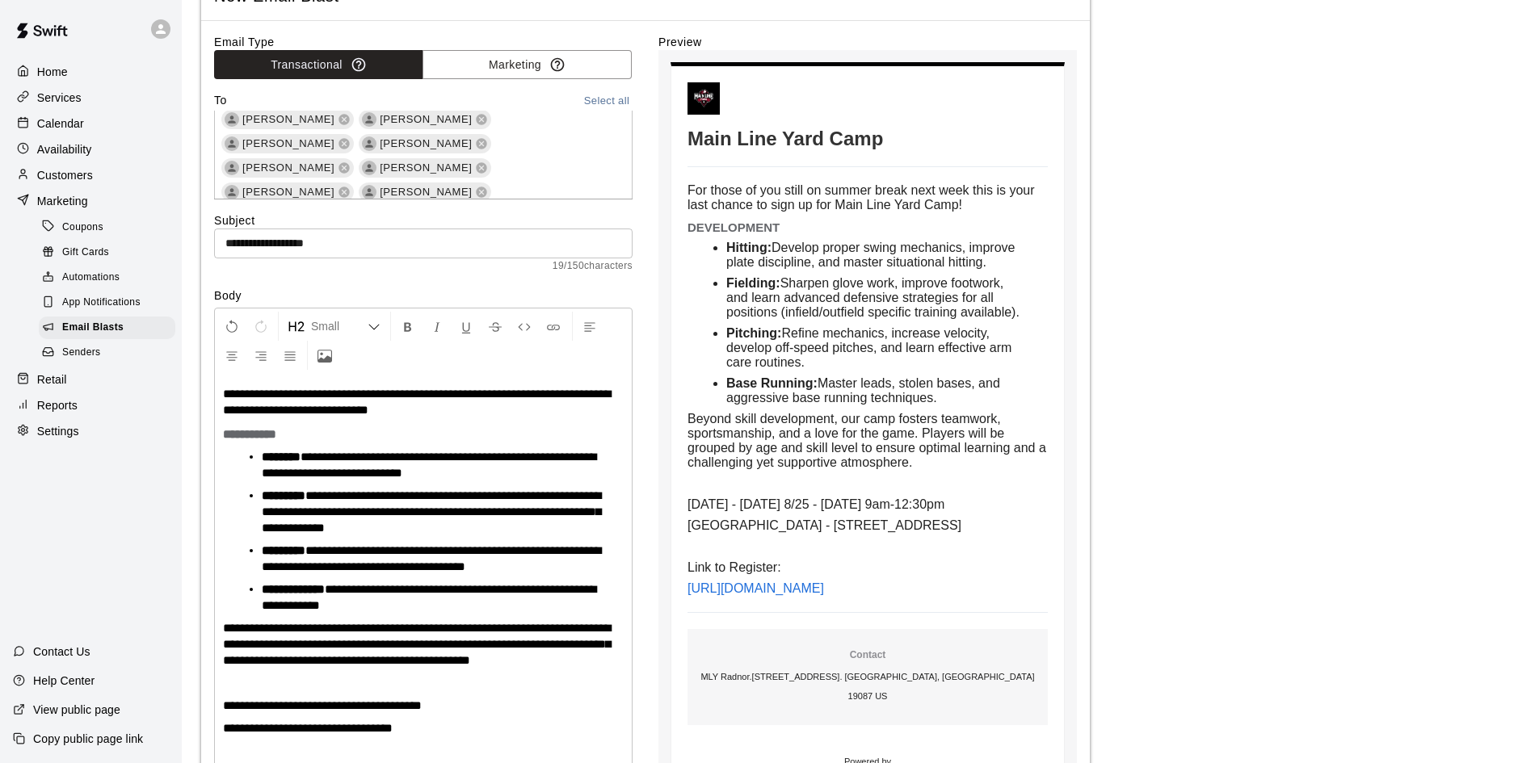
click at [228, 434] on span "**********" at bounding box center [249, 434] width 53 height 12
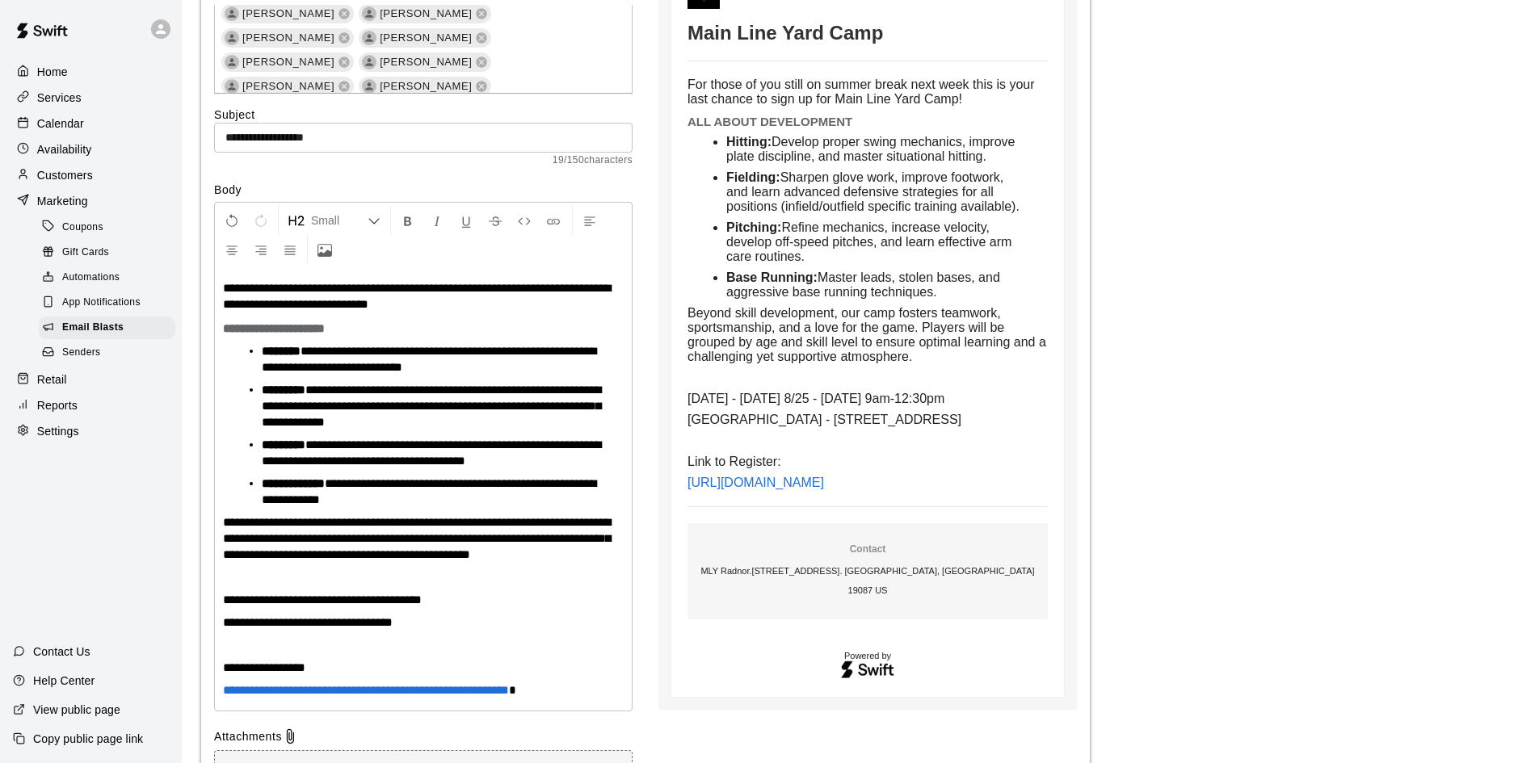
scroll to position [242, 0]
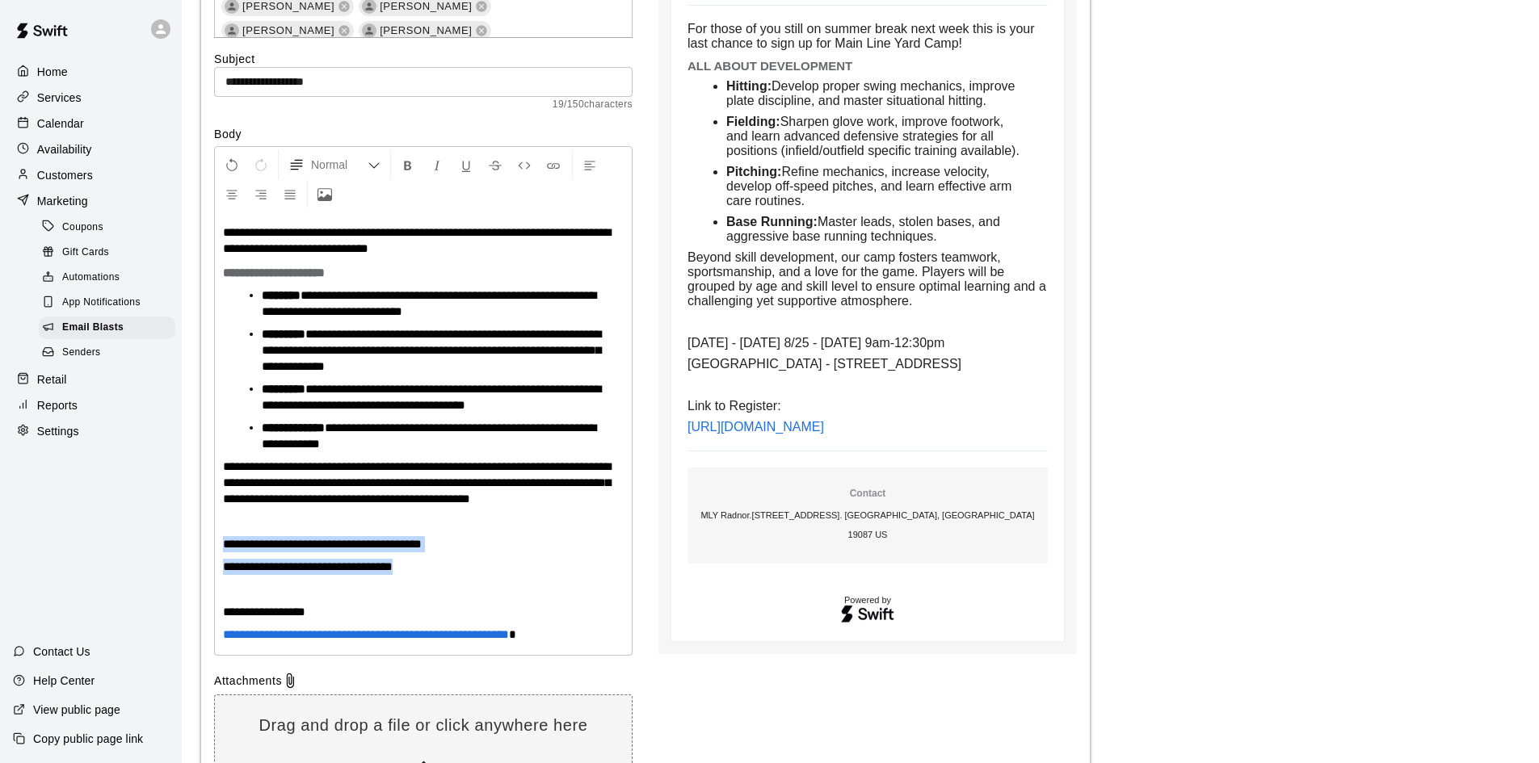
drag, startPoint x: 430, startPoint y: 569, endPoint x: 194, endPoint y: 545, distance: 237.1
click at [194, 545] on div "Email Blasts / New Email Blast New Email Blast Email Type Transactional Marketi…" at bounding box center [860, 339] width 1344 height 1124
click at [410, 172] on icon "Format Bold" at bounding box center [408, 165] width 15 height 15
click at [531, 572] on p "**********" at bounding box center [423, 567] width 401 height 16
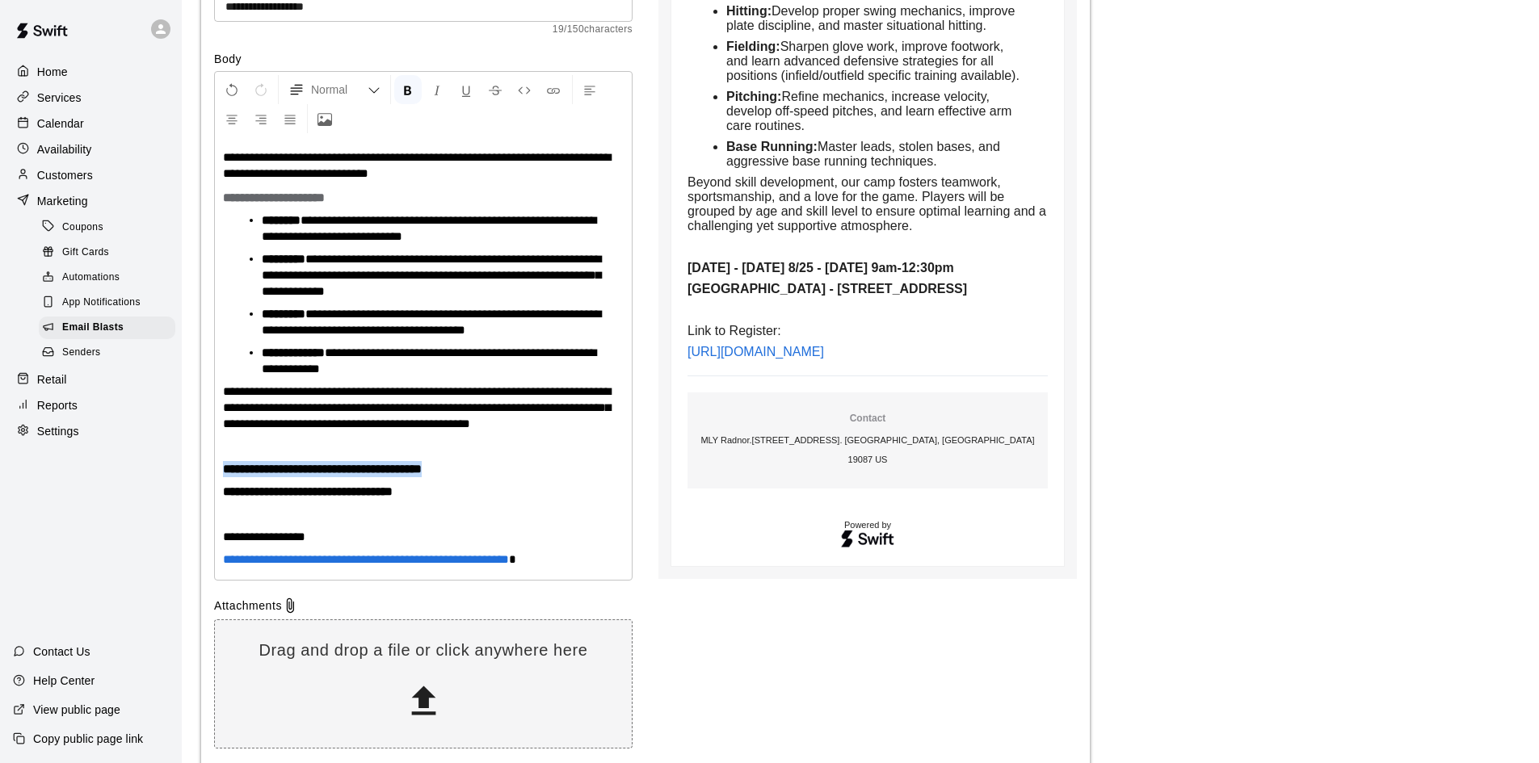
scroll to position [323, 0]
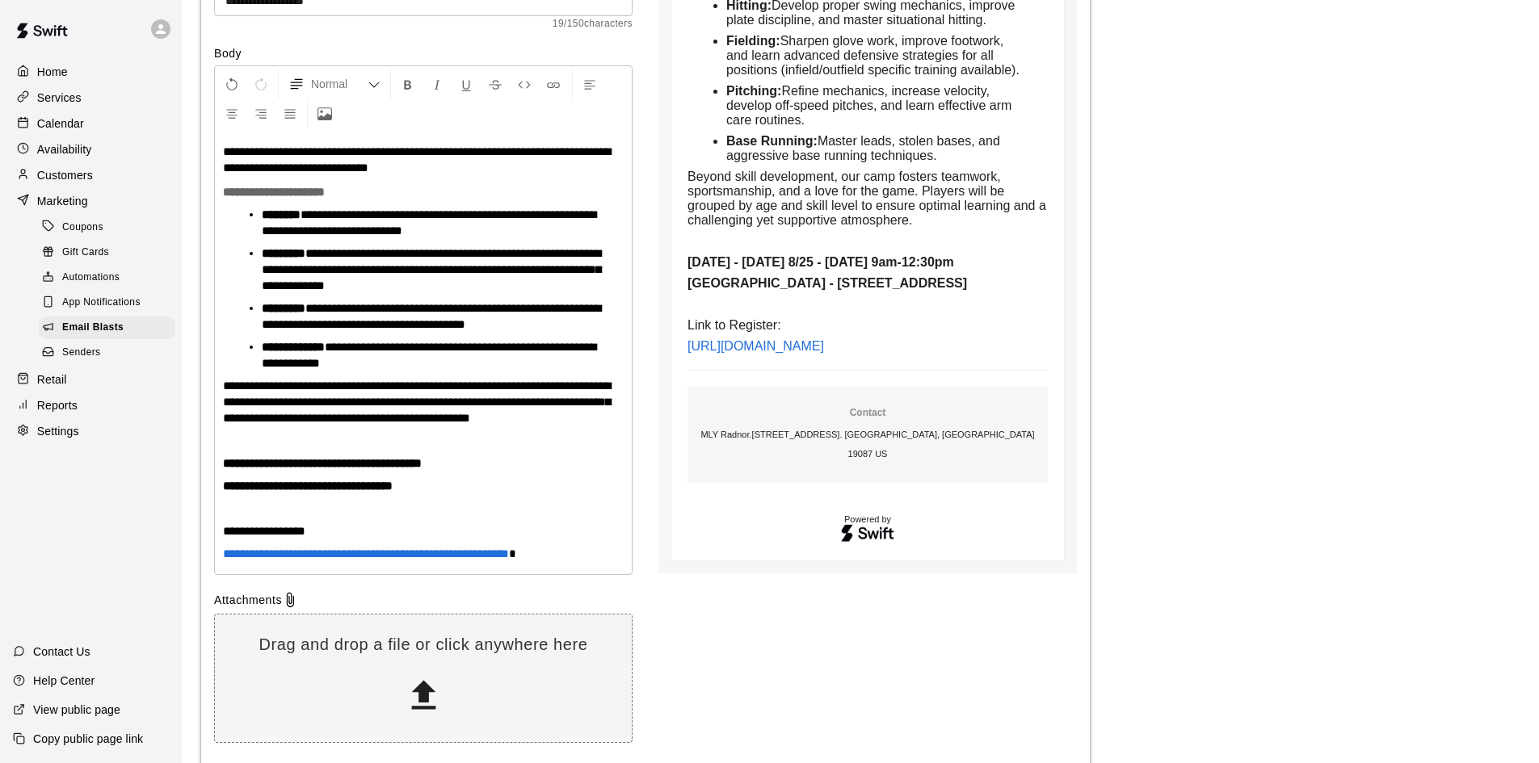
click at [609, 557] on p "**********" at bounding box center [423, 554] width 401 height 16
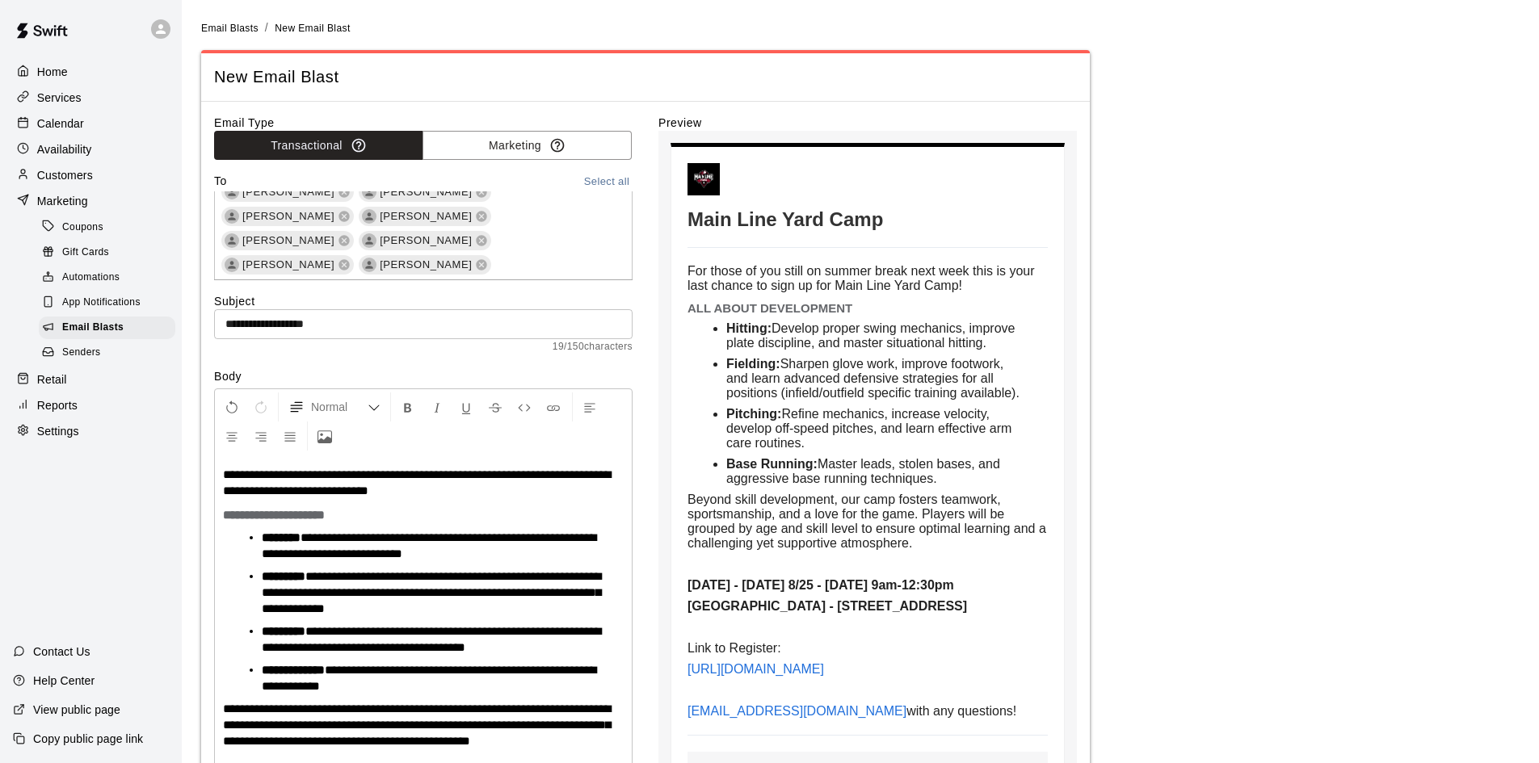
scroll to position [509, 0]
click at [351, 347] on icon at bounding box center [344, 353] width 13 height 13
click at [350, 348] on icon at bounding box center [344, 353] width 11 height 11
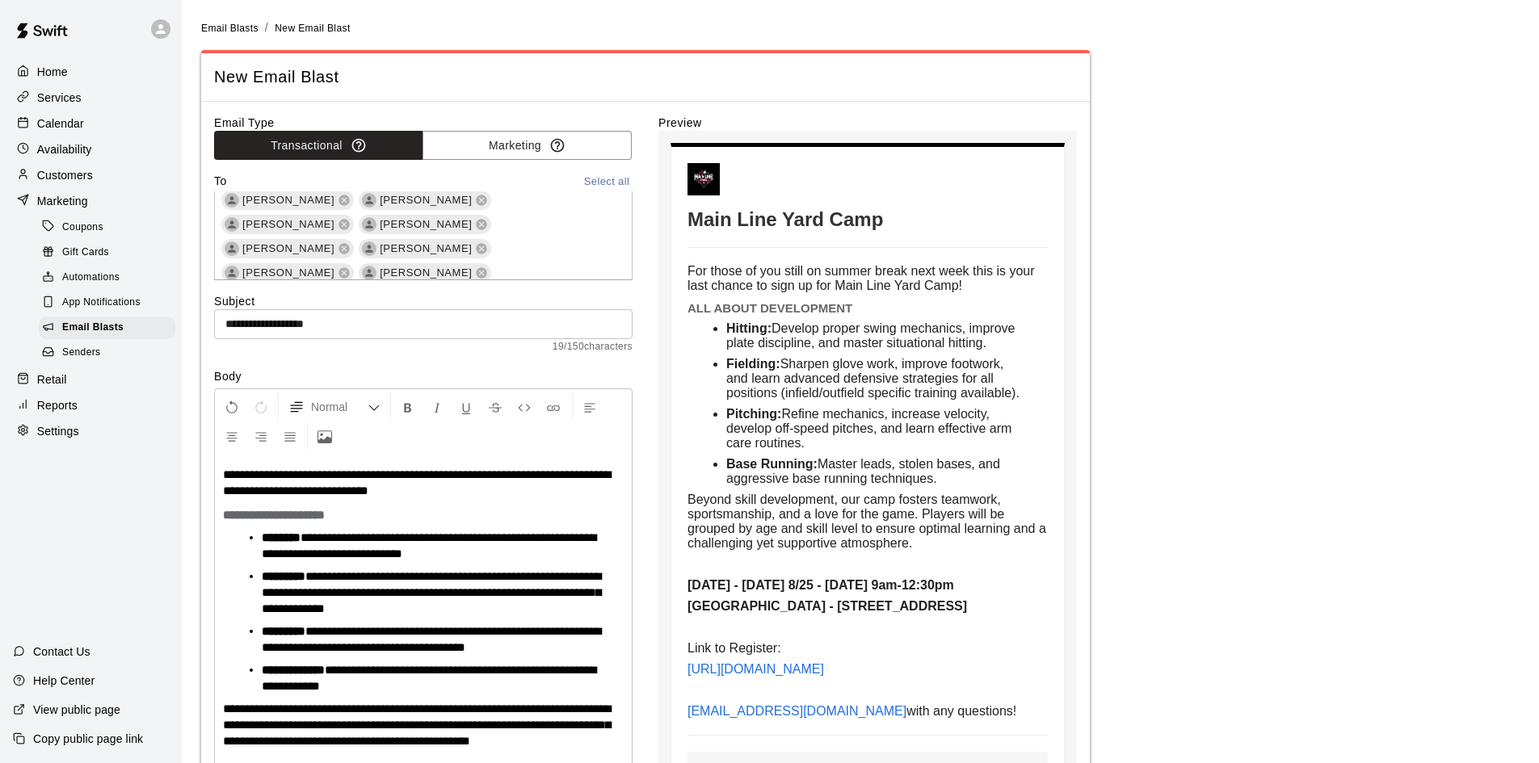
click at [477, 316] on icon at bounding box center [482, 321] width 11 height 11
click at [488, 404] on icon at bounding box center [481, 410] width 13 height 13
click at [477, 655] on icon at bounding box center [482, 660] width 11 height 11
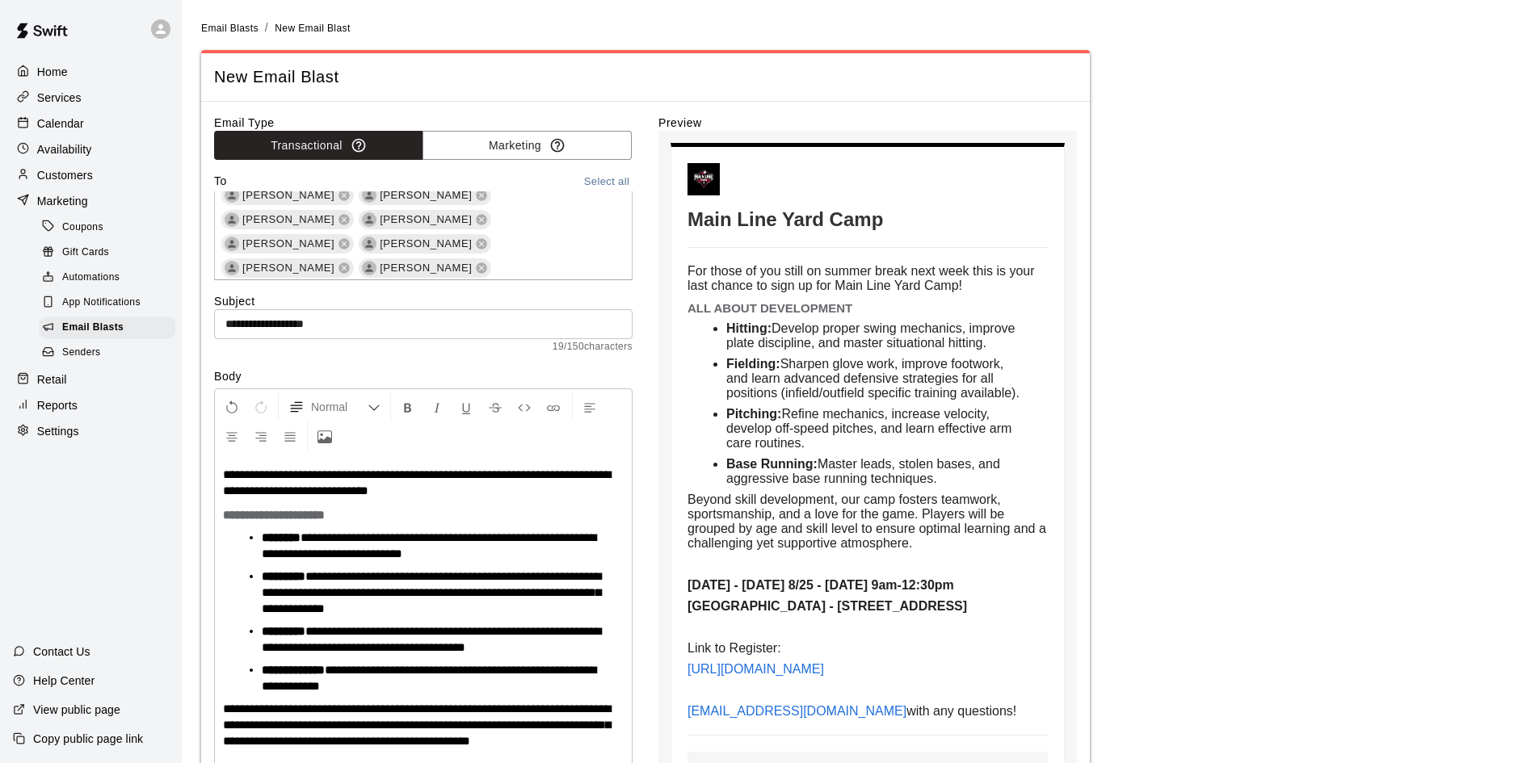
scroll to position [1640, 0]
click at [475, 670] on icon at bounding box center [481, 676] width 13 height 13
click at [475, 687] on icon at bounding box center [481, 693] width 13 height 13
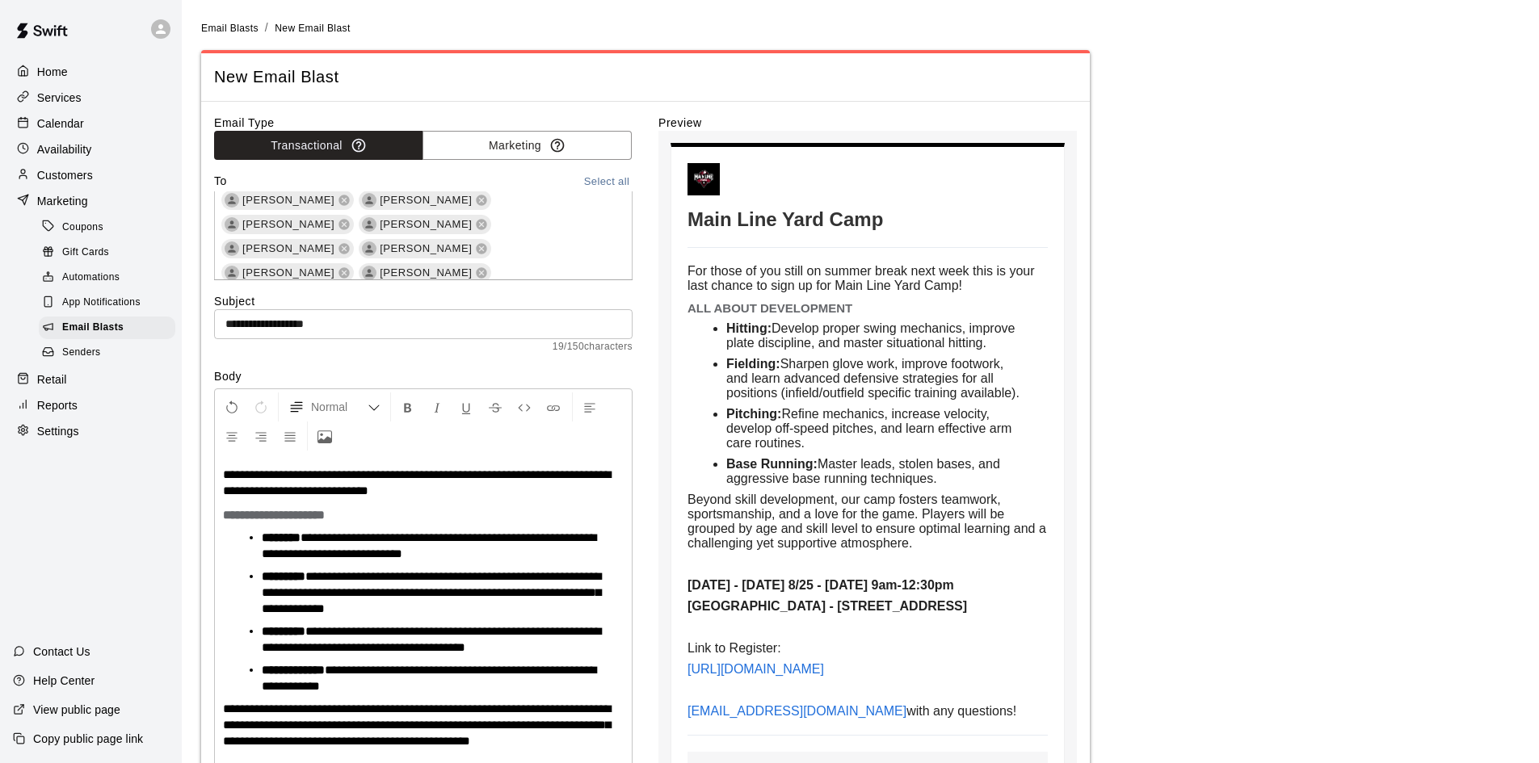
click at [338, 703] on icon at bounding box center [344, 709] width 13 height 13
click at [477, 712] on icon at bounding box center [482, 717] width 11 height 11
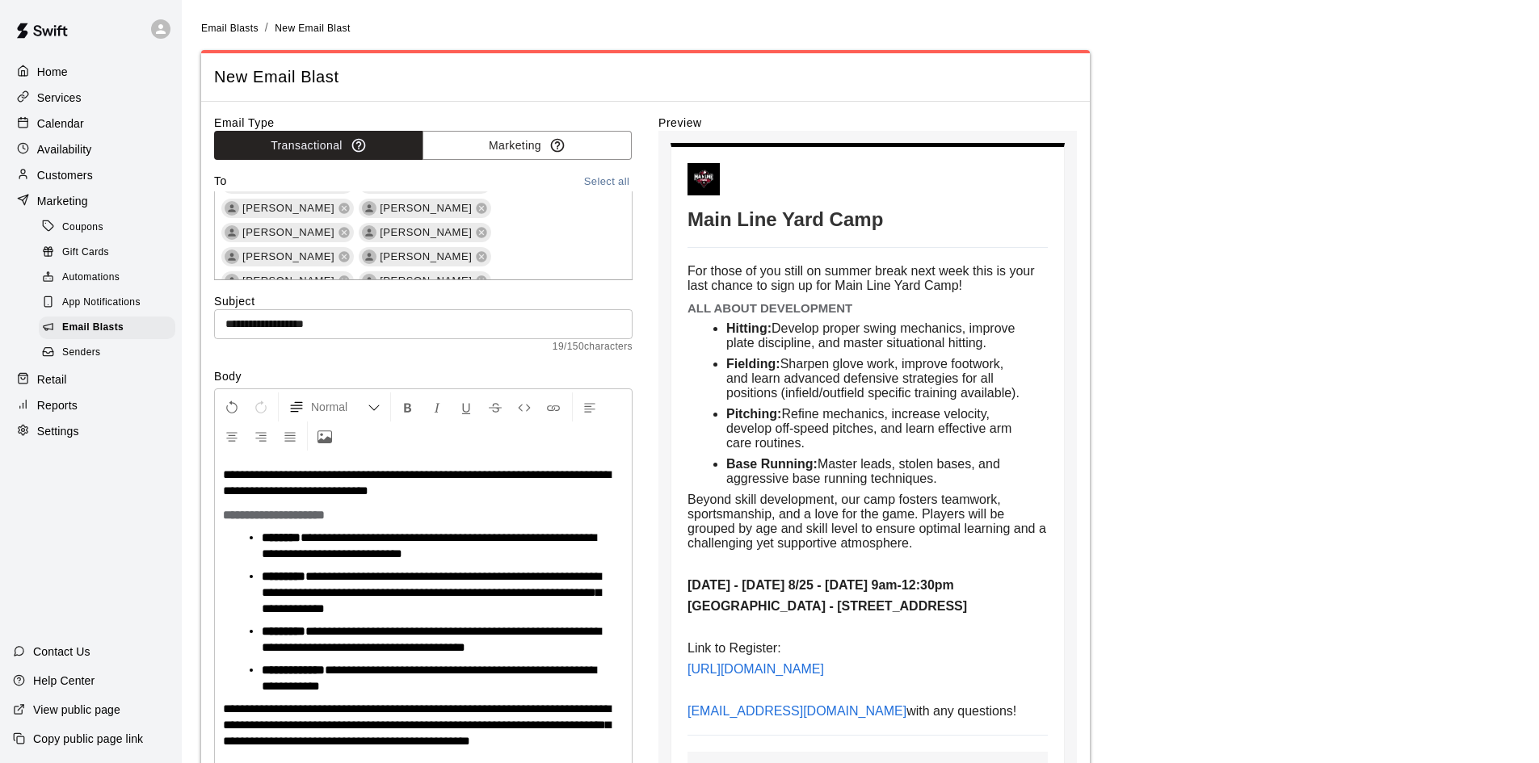
scroll to position [2124, 0]
click at [338, 762] on icon at bounding box center [344, 773] width 13 height 13
click at [525, 735] on icon at bounding box center [531, 741] width 13 height 13
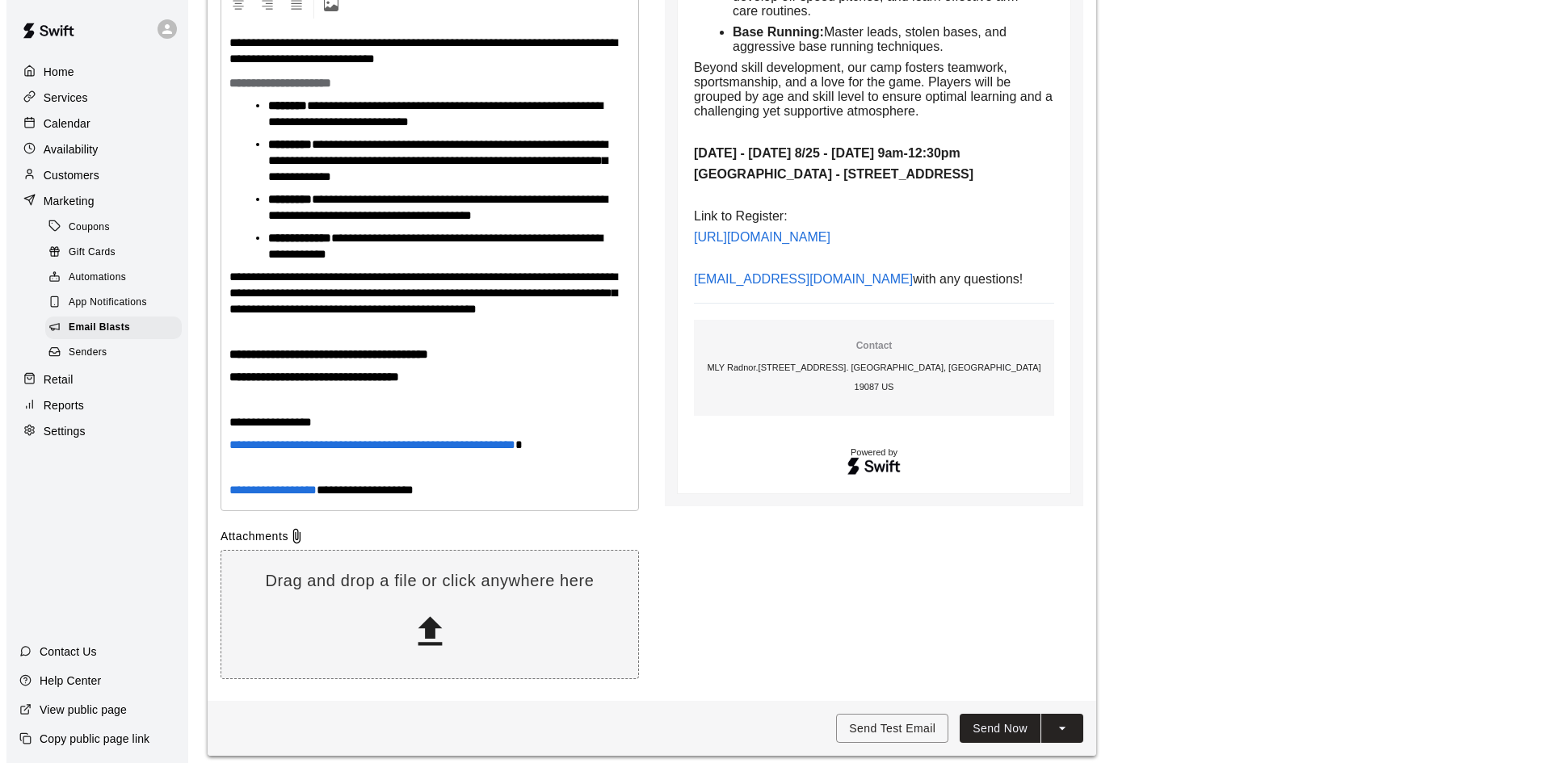
scroll to position [444, 0]
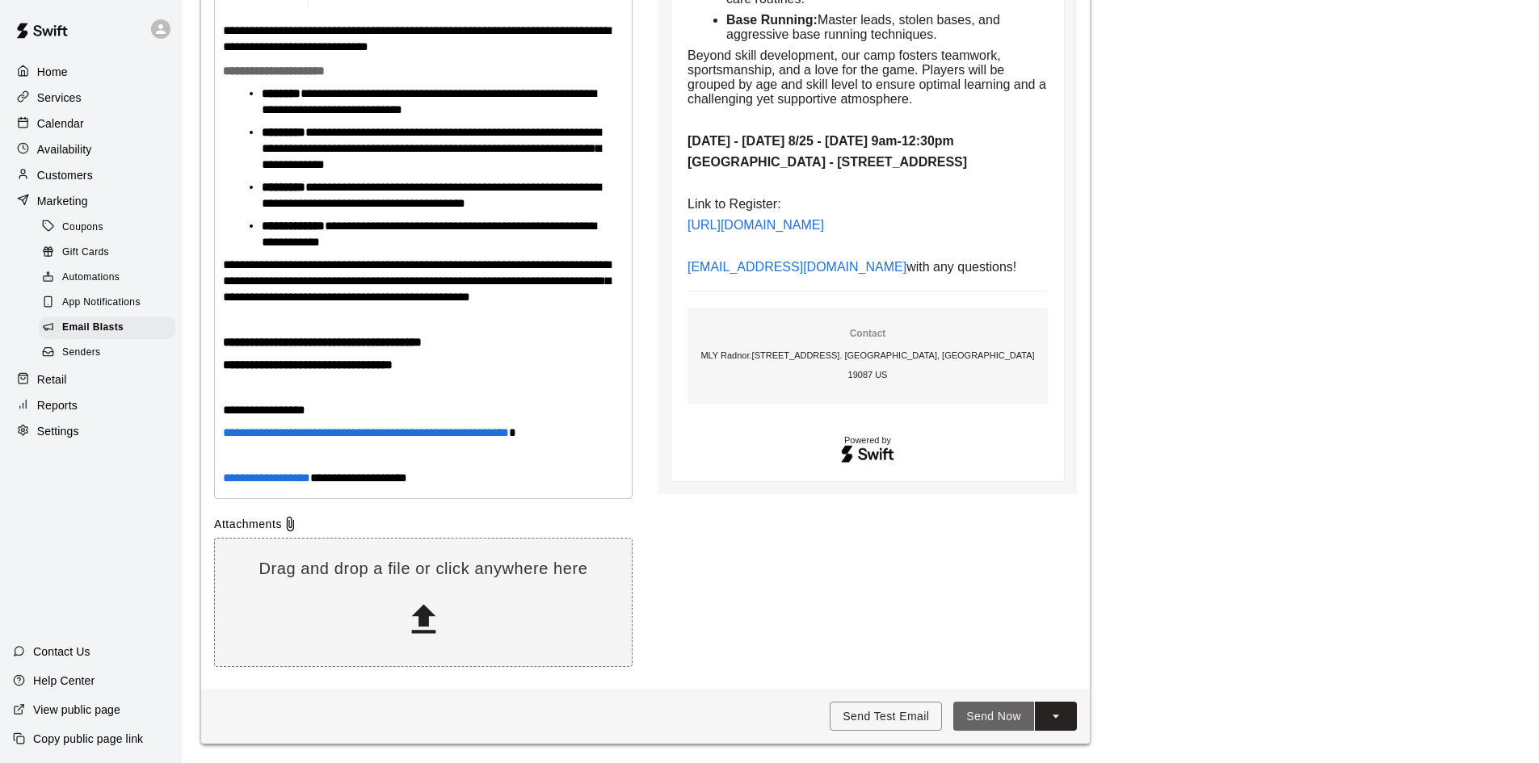
click at [991, 717] on button "Send Now" at bounding box center [993, 717] width 81 height 30
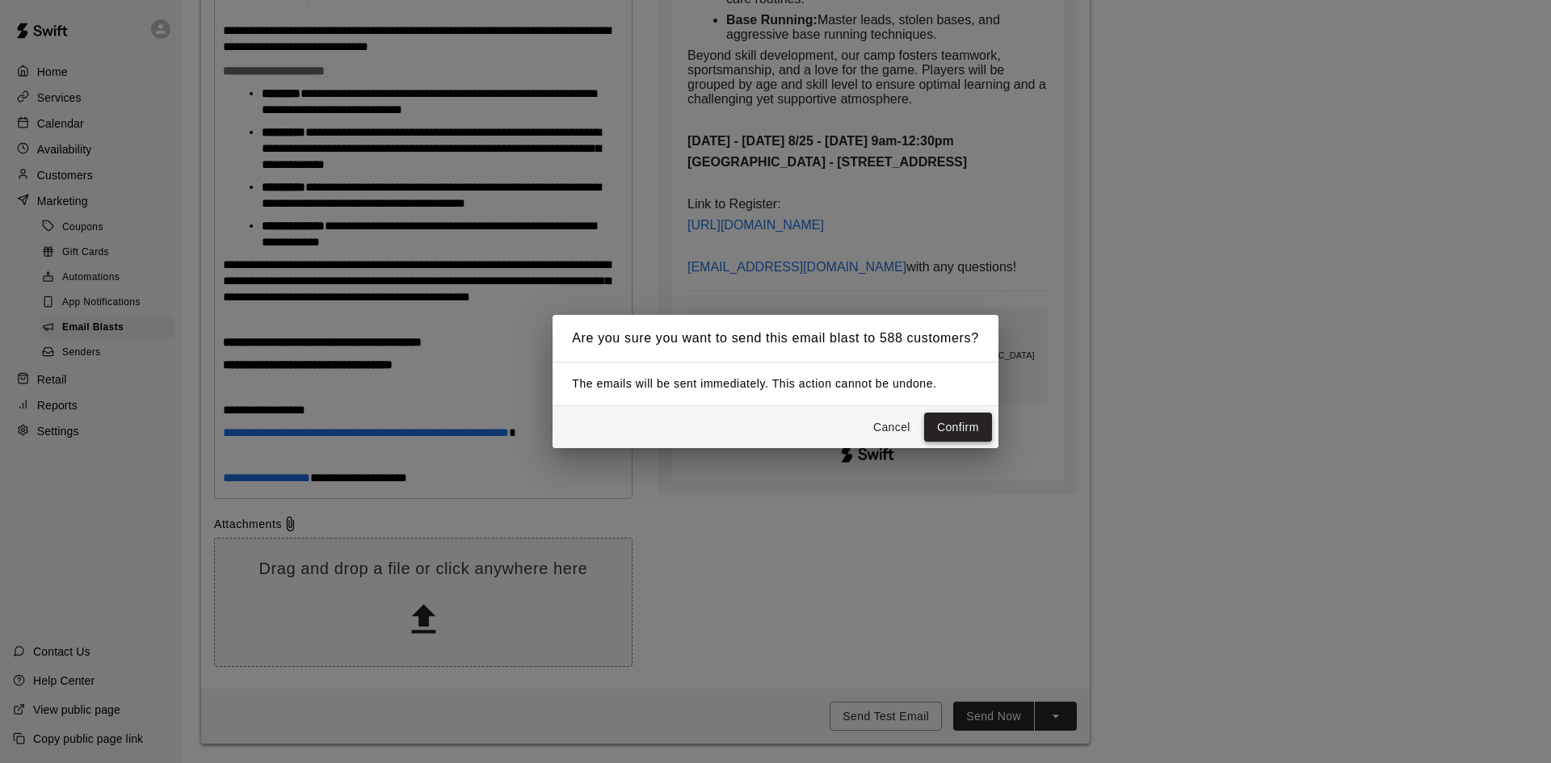
click at [974, 430] on button "Confirm" at bounding box center [958, 428] width 68 height 30
